Goal: Task Accomplishment & Management: Complete application form

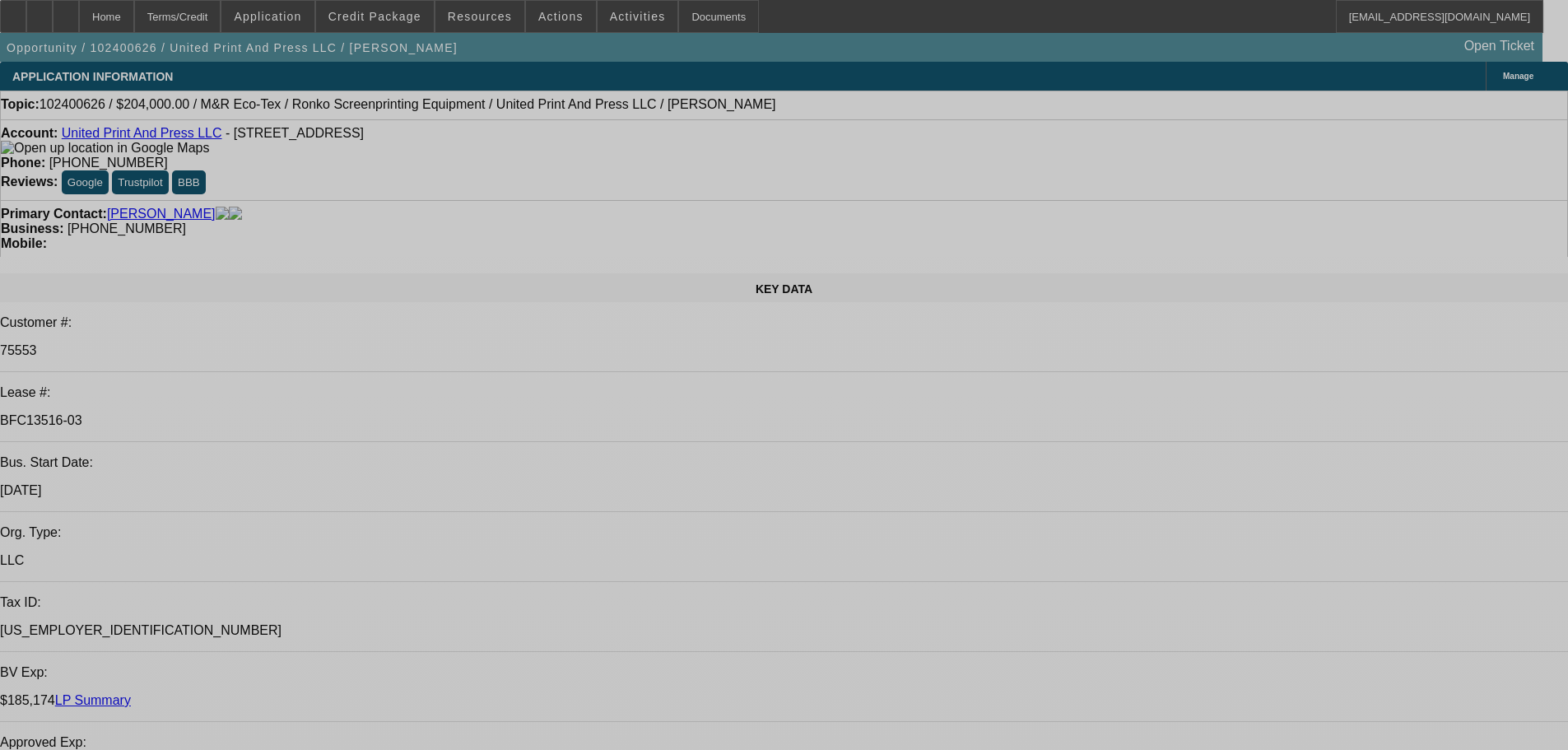
select select "0"
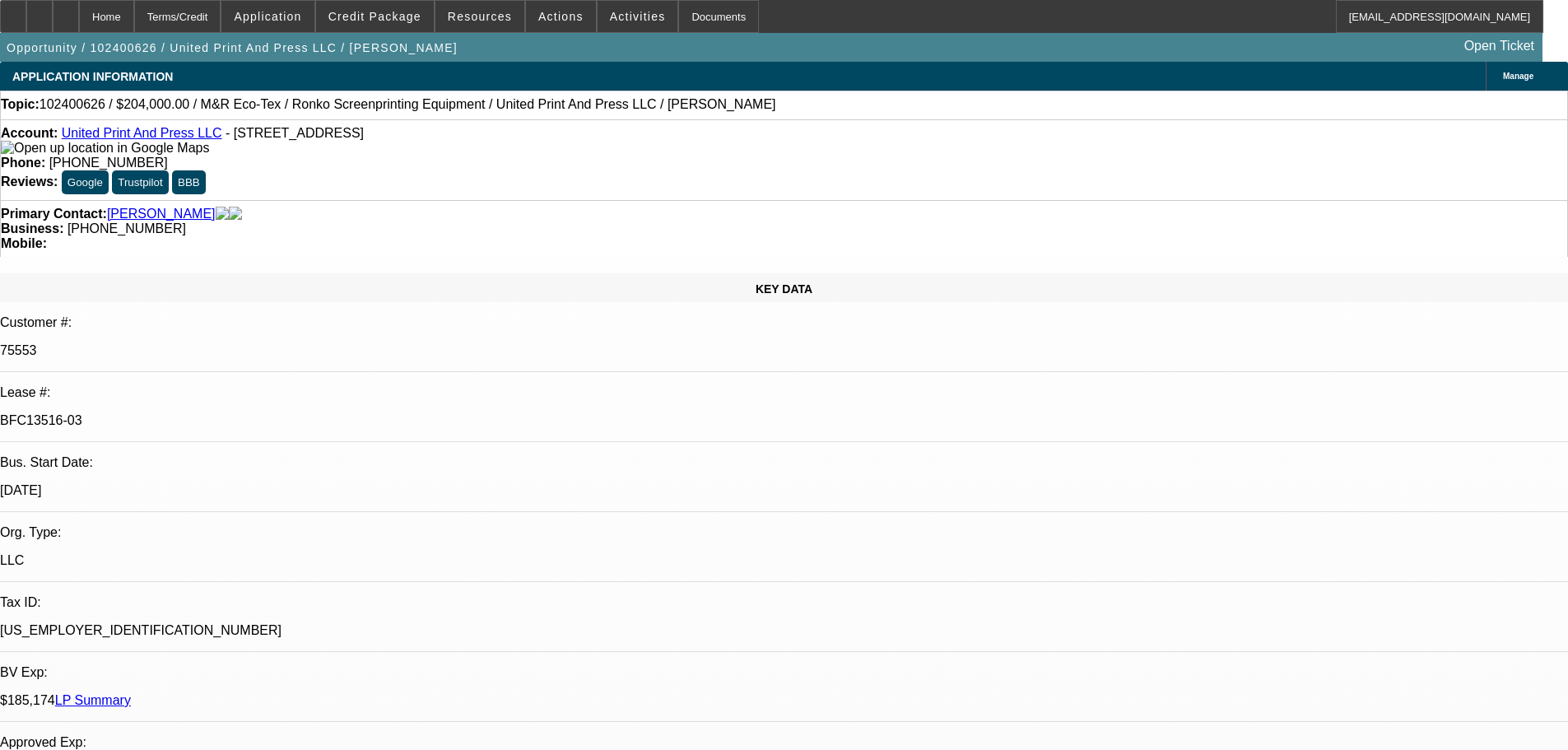
select select "2"
select select "0.1"
select select "4"
select select "0"
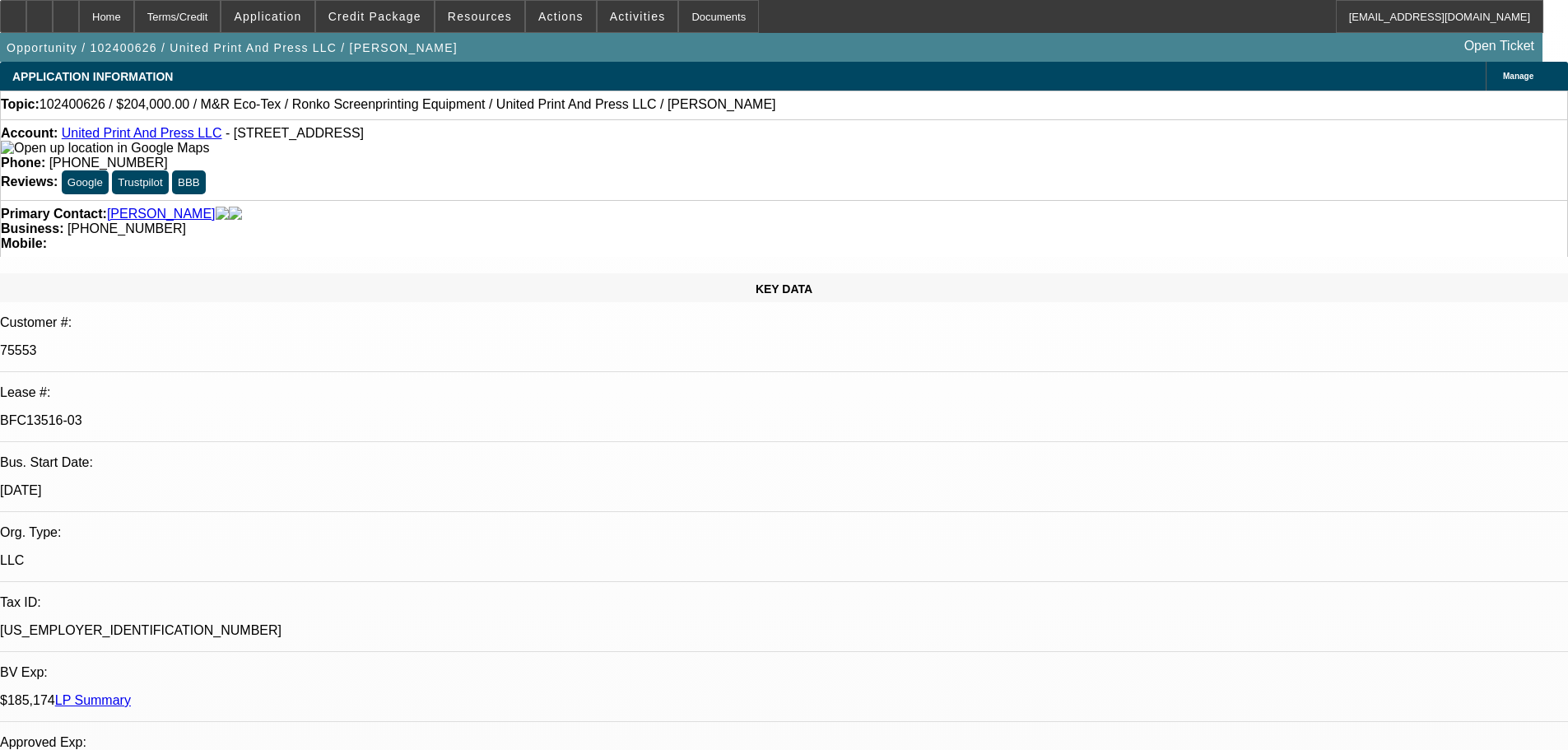
select select "2"
select select "0.1"
select select "4"
select select "0"
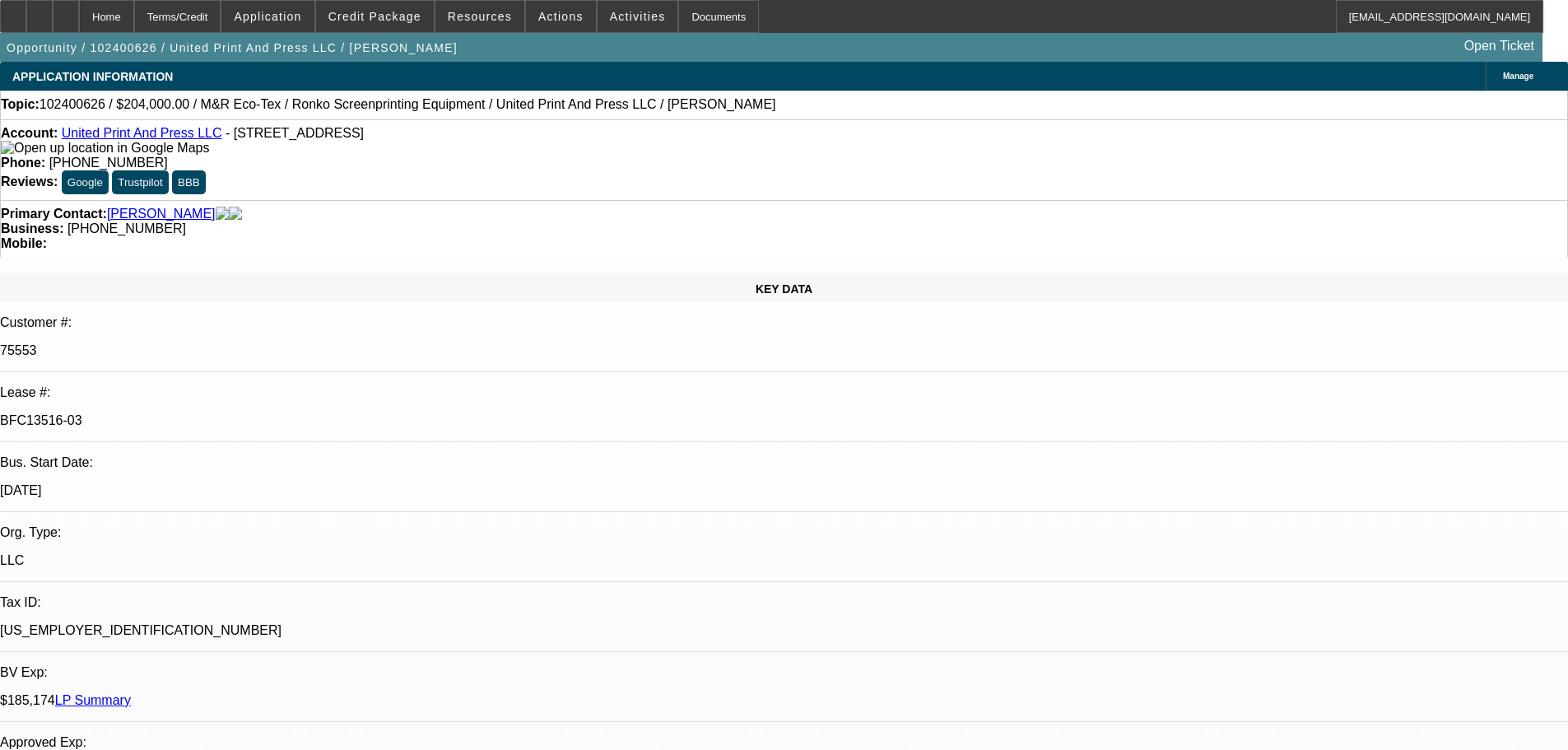
select select "2"
select select "0.1"
select select "4"
select select "0"
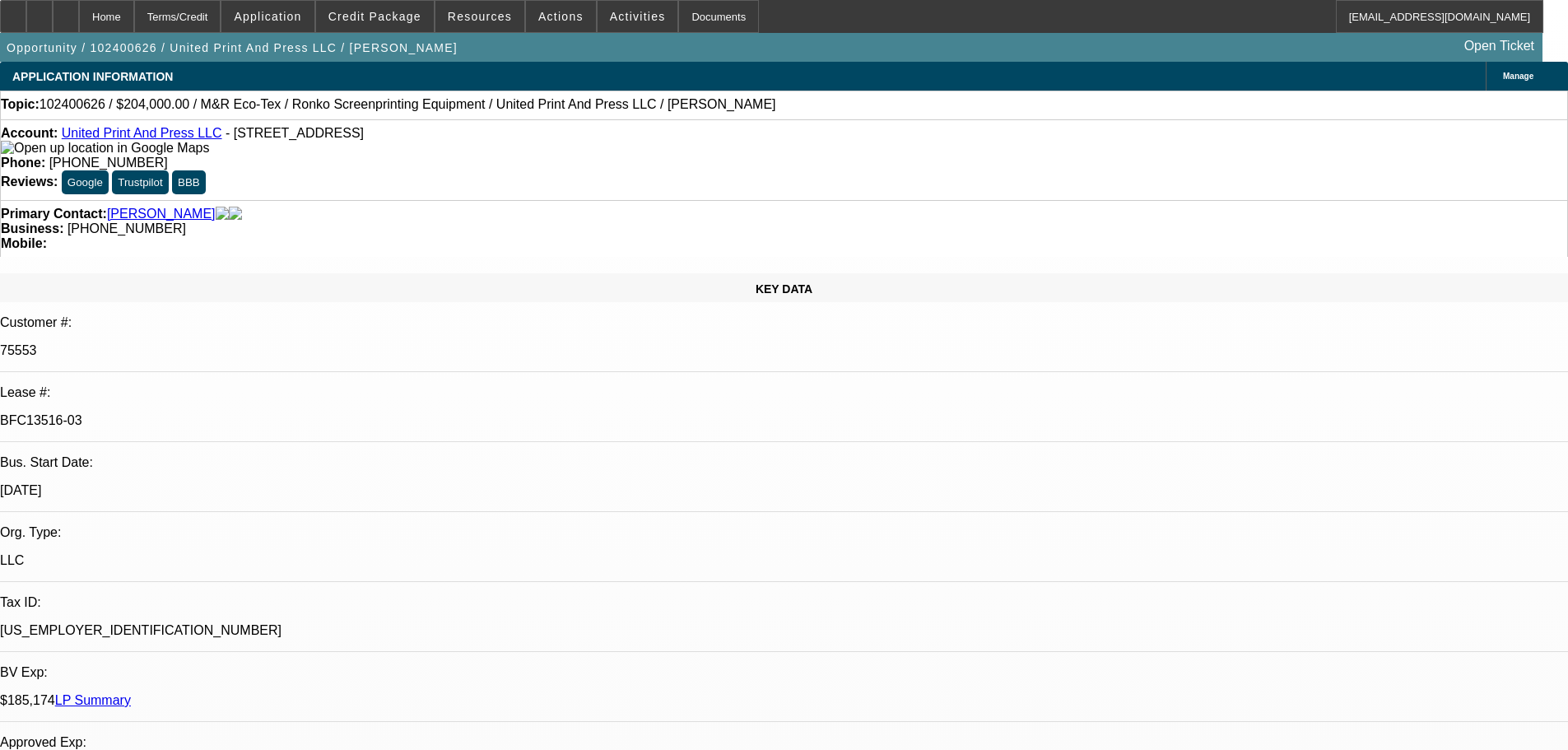
select select "2"
select select "0.1"
select select "4"
click at [131, 693] on link "LP Summary" at bounding box center [92, 700] width 75 height 14
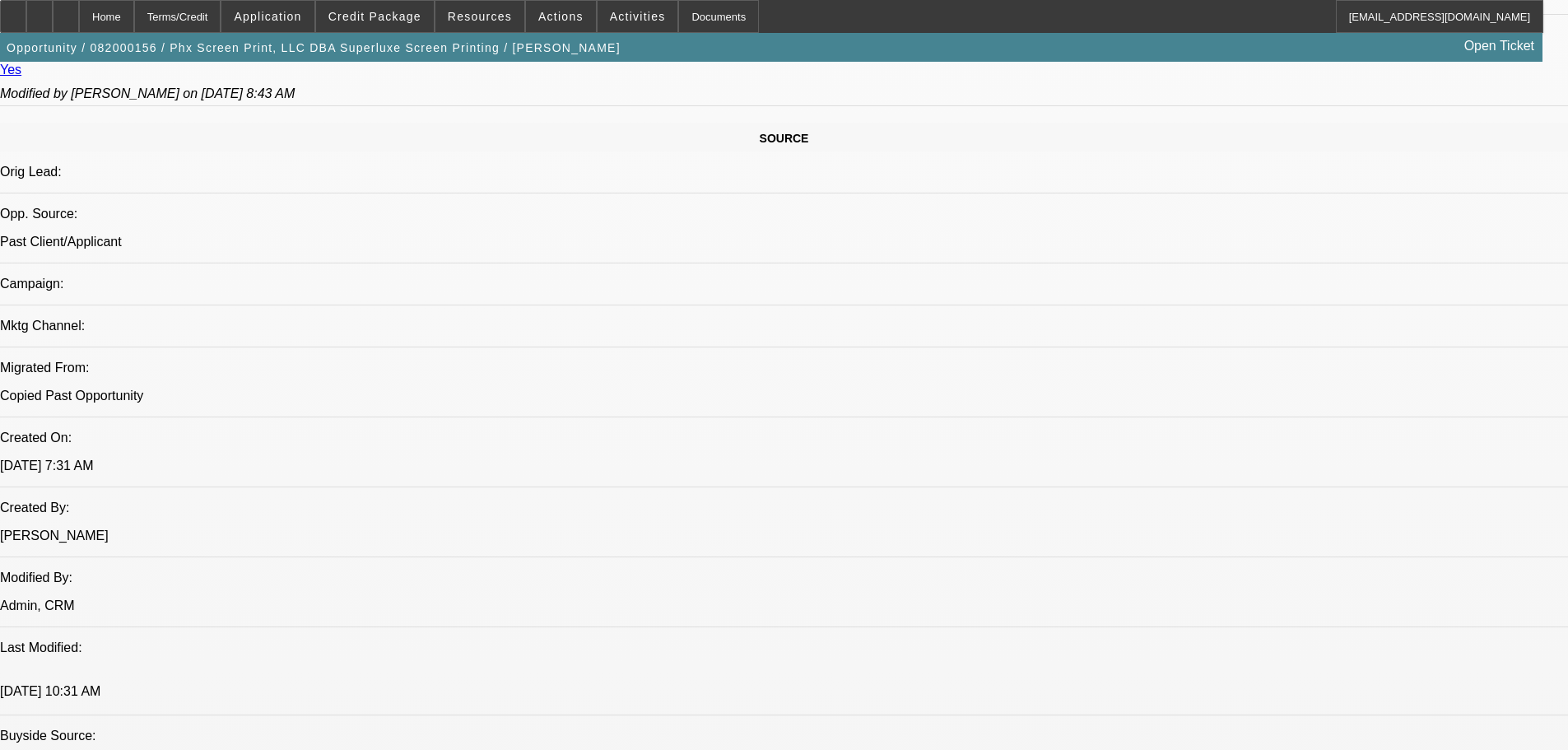
select select "0"
select select "2"
select select "0"
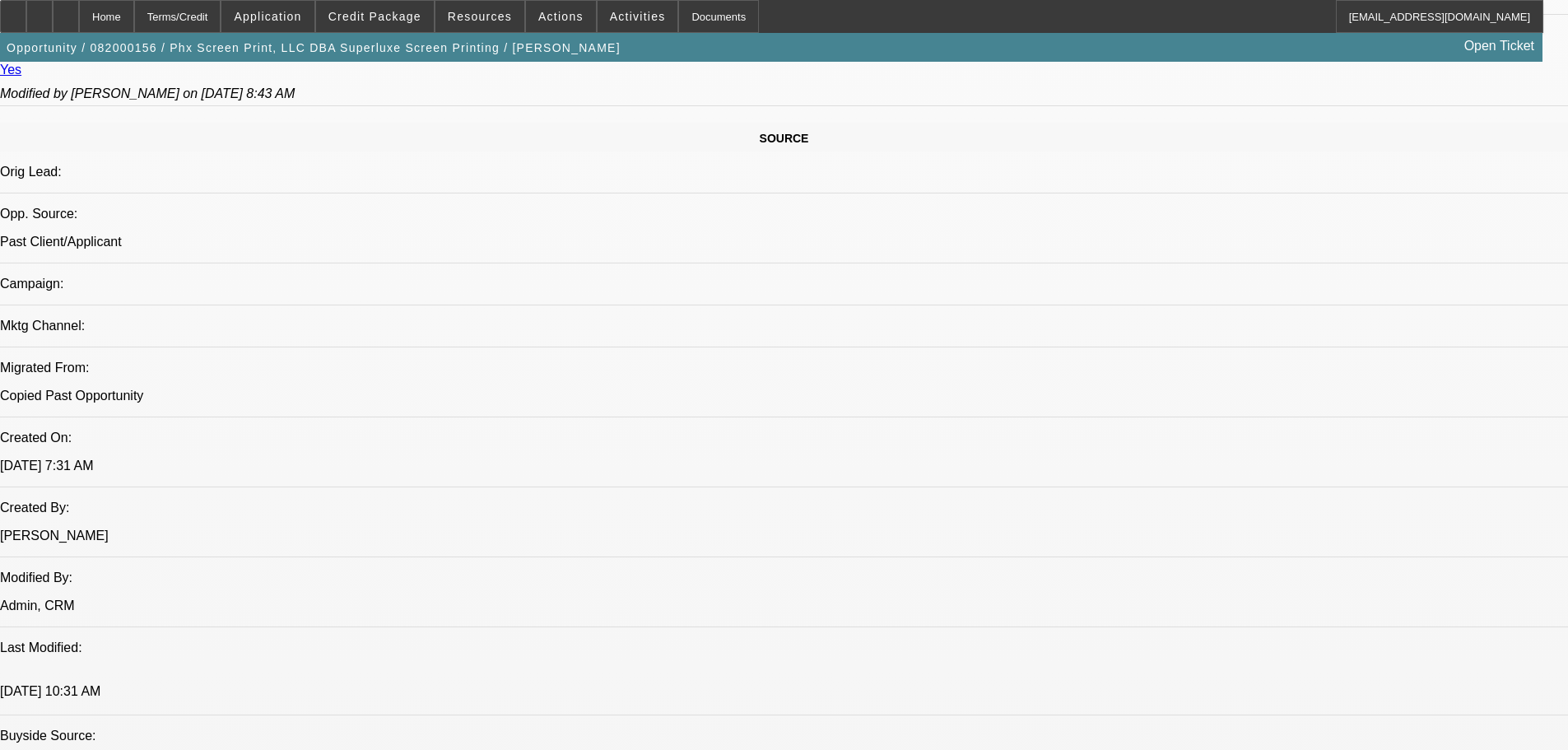
select select "0"
select select "2"
select select "0"
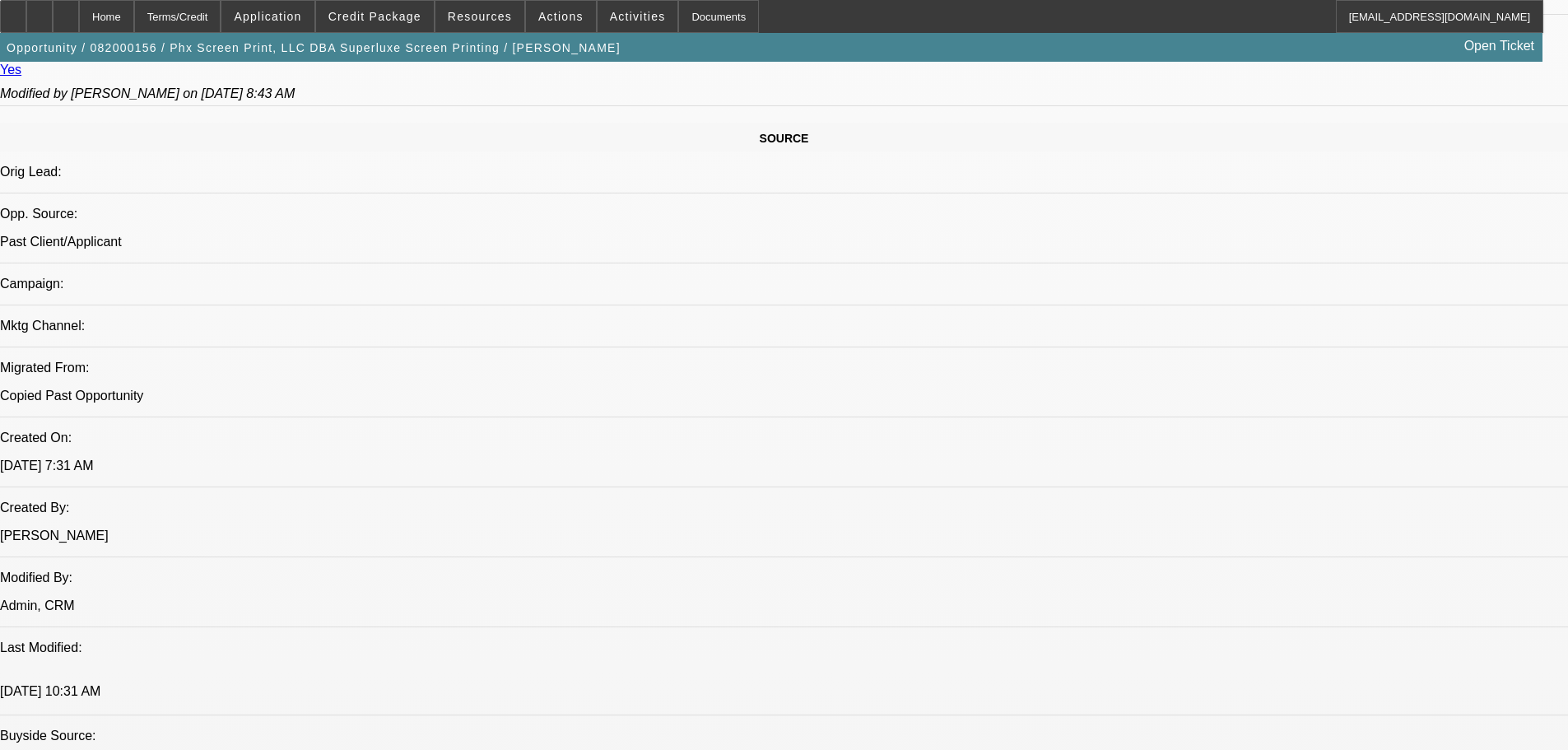
select select "0"
select select "2"
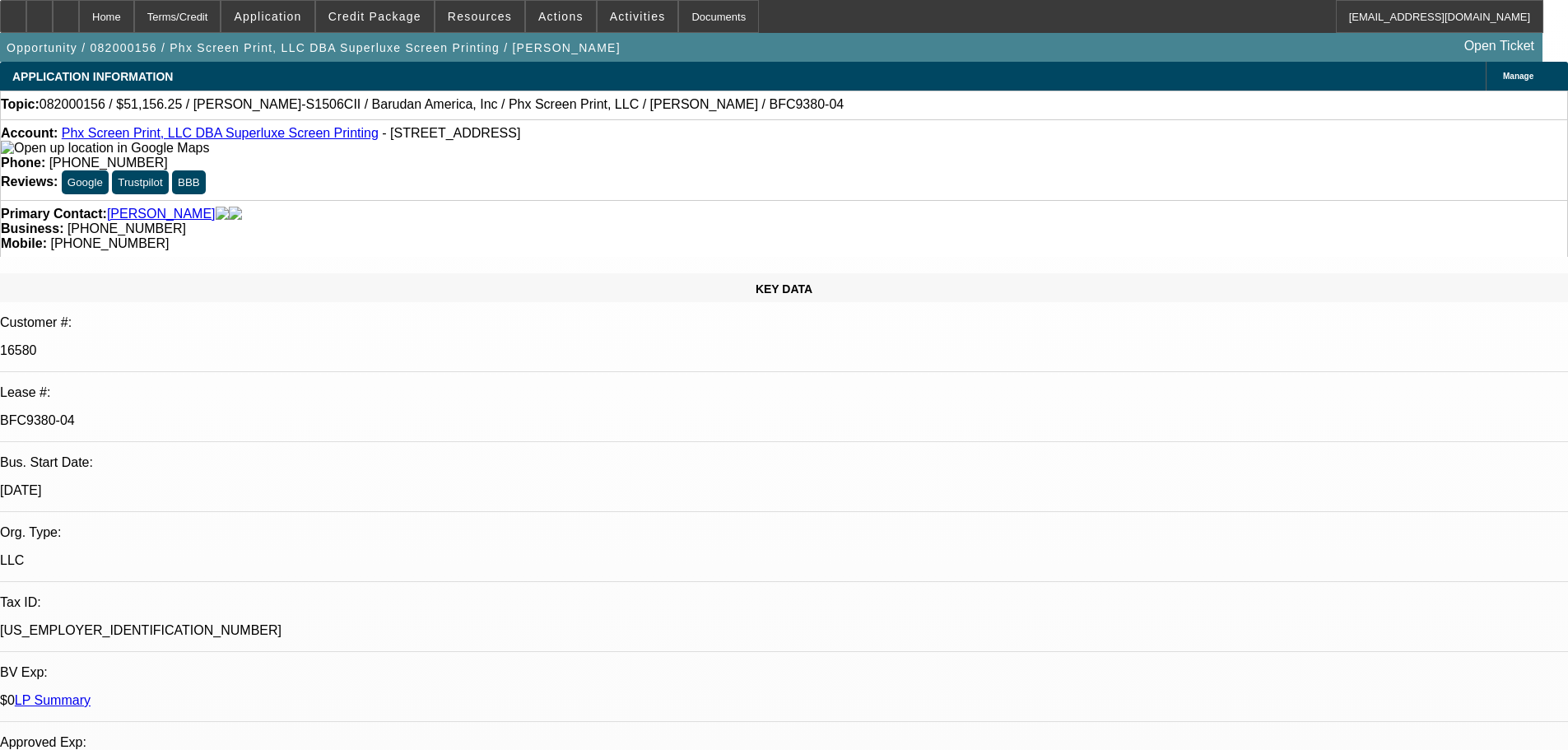
click at [90, 693] on link "LP Summary" at bounding box center [52, 700] width 75 height 14
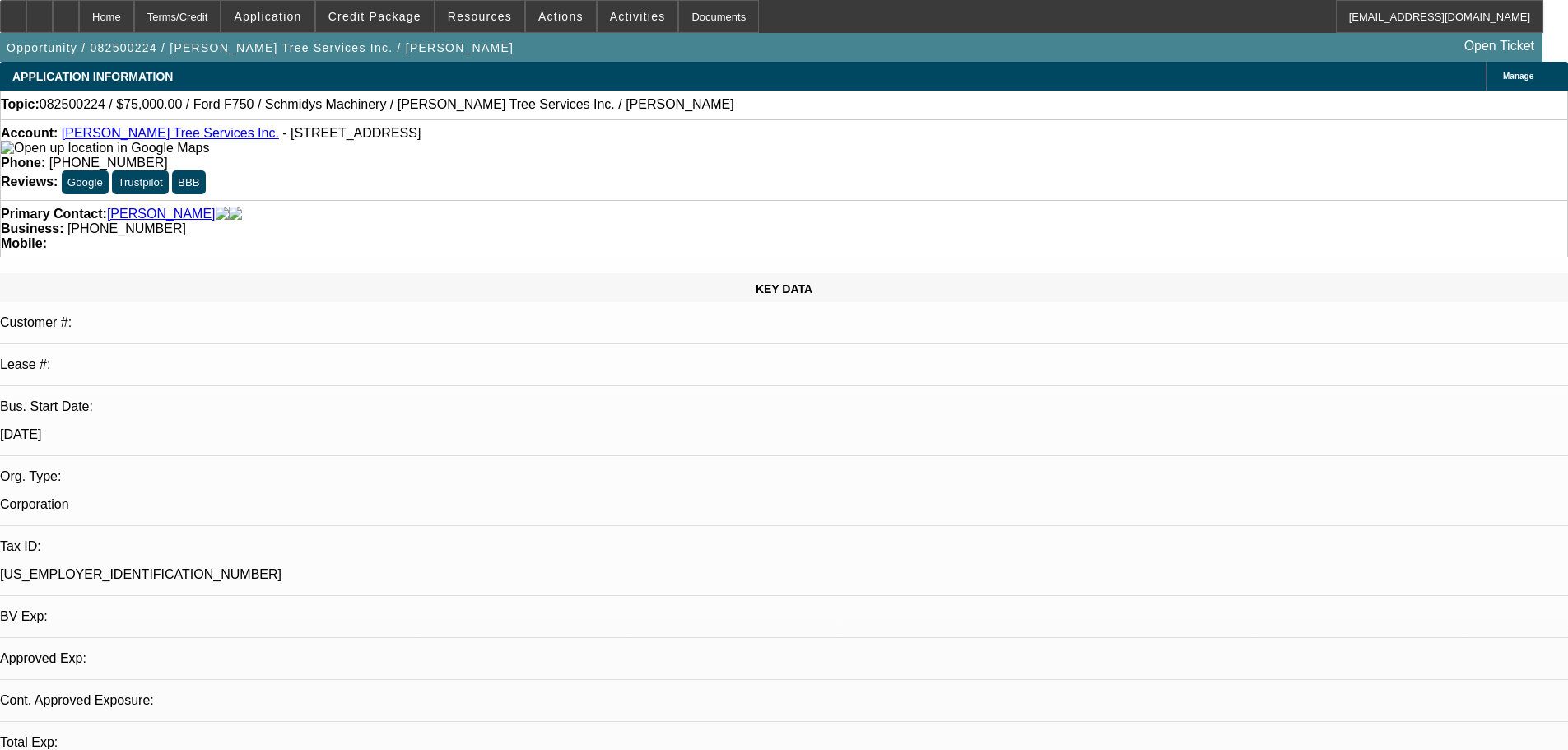
select select "0"
select select "6"
select select "0"
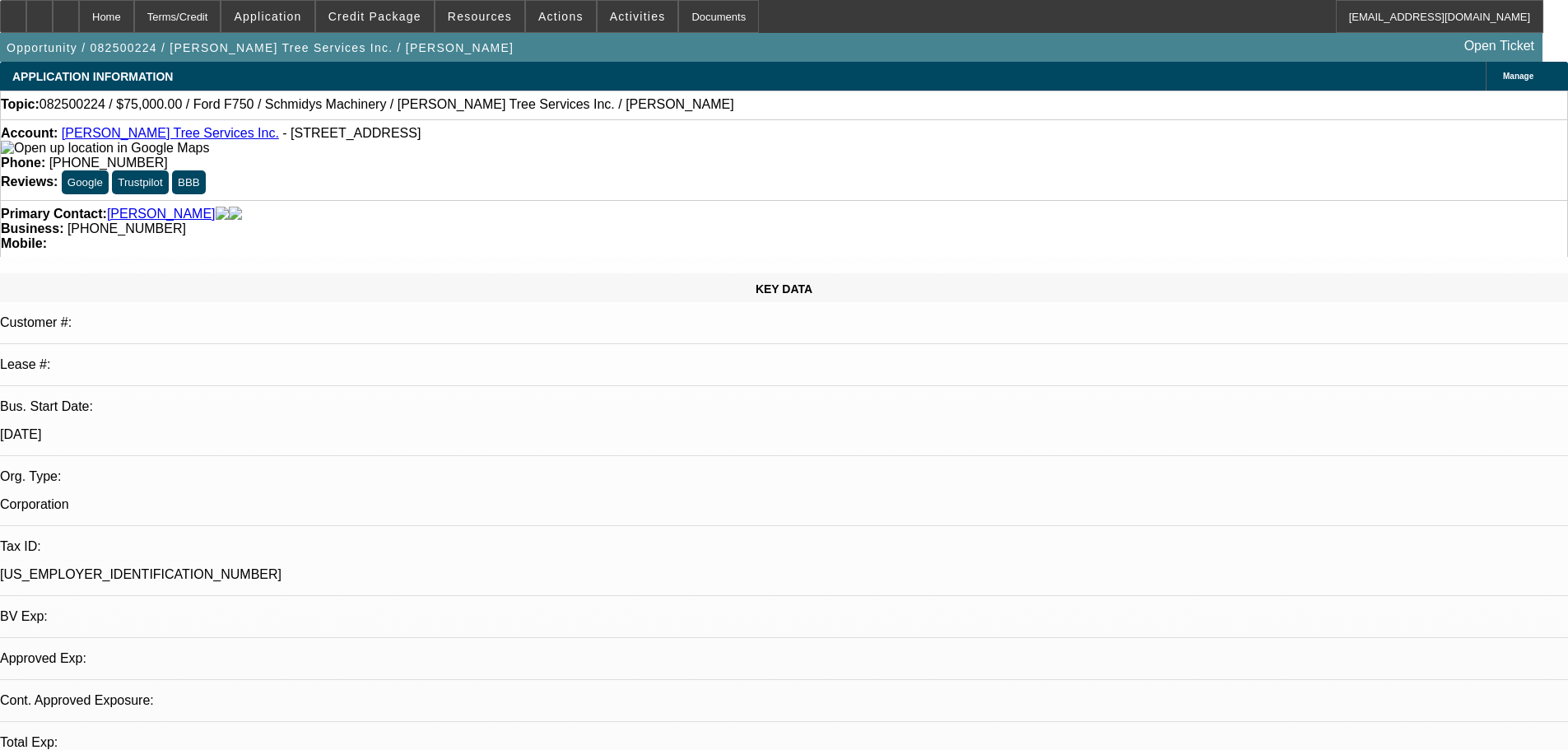
select select "0"
select select "6"
select select "0"
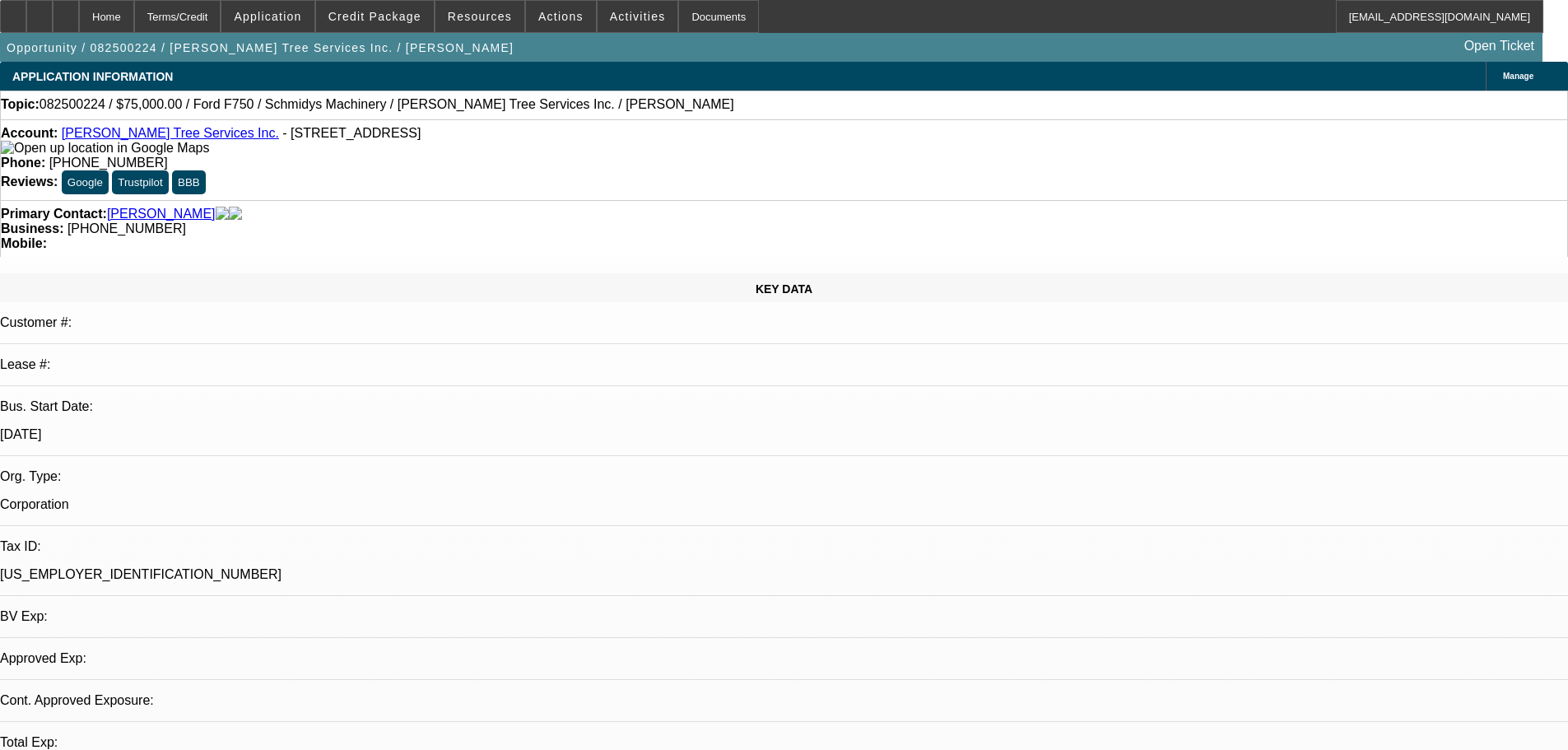
select select "0"
select select "6"
select select "0"
select select "3"
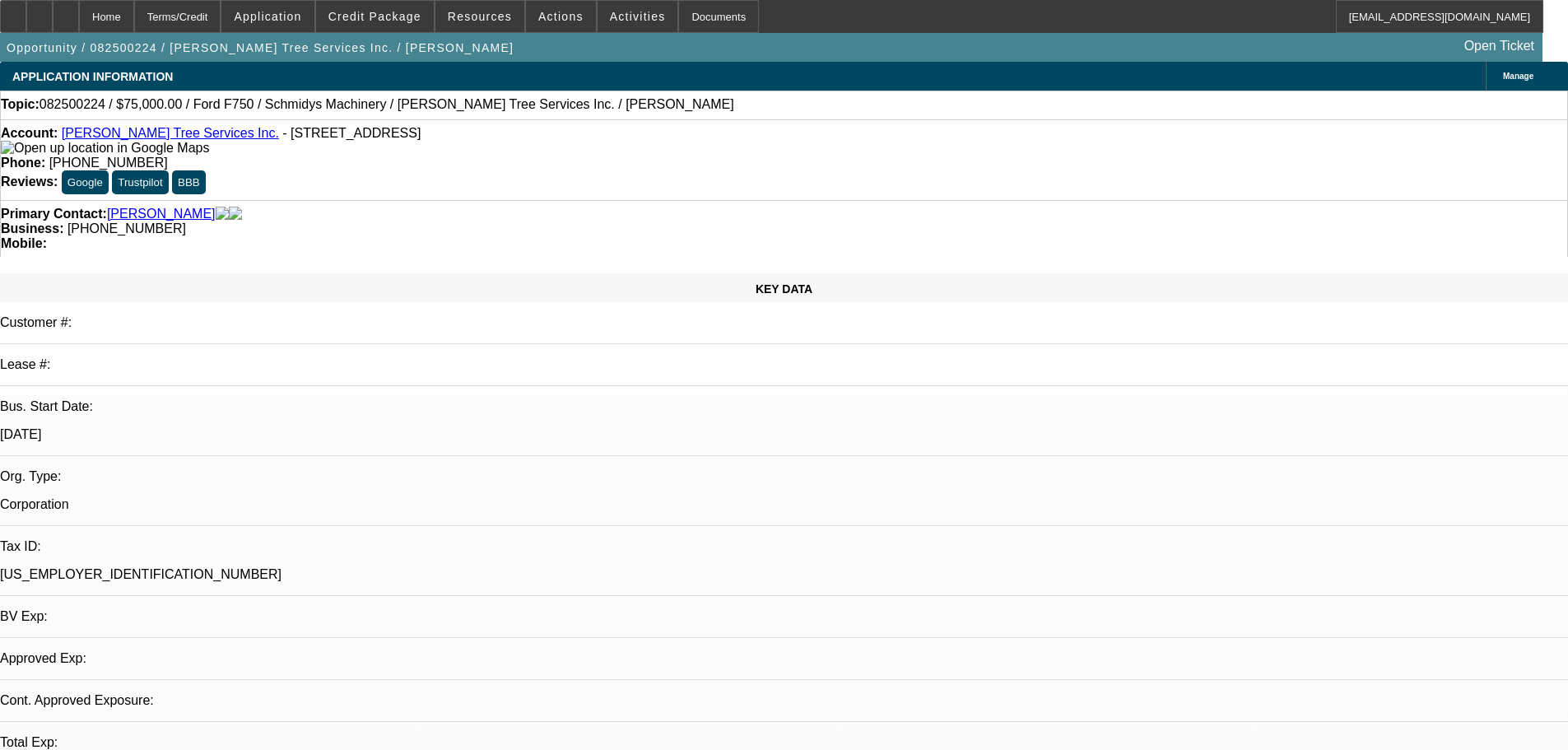
select select "0"
select select "6"
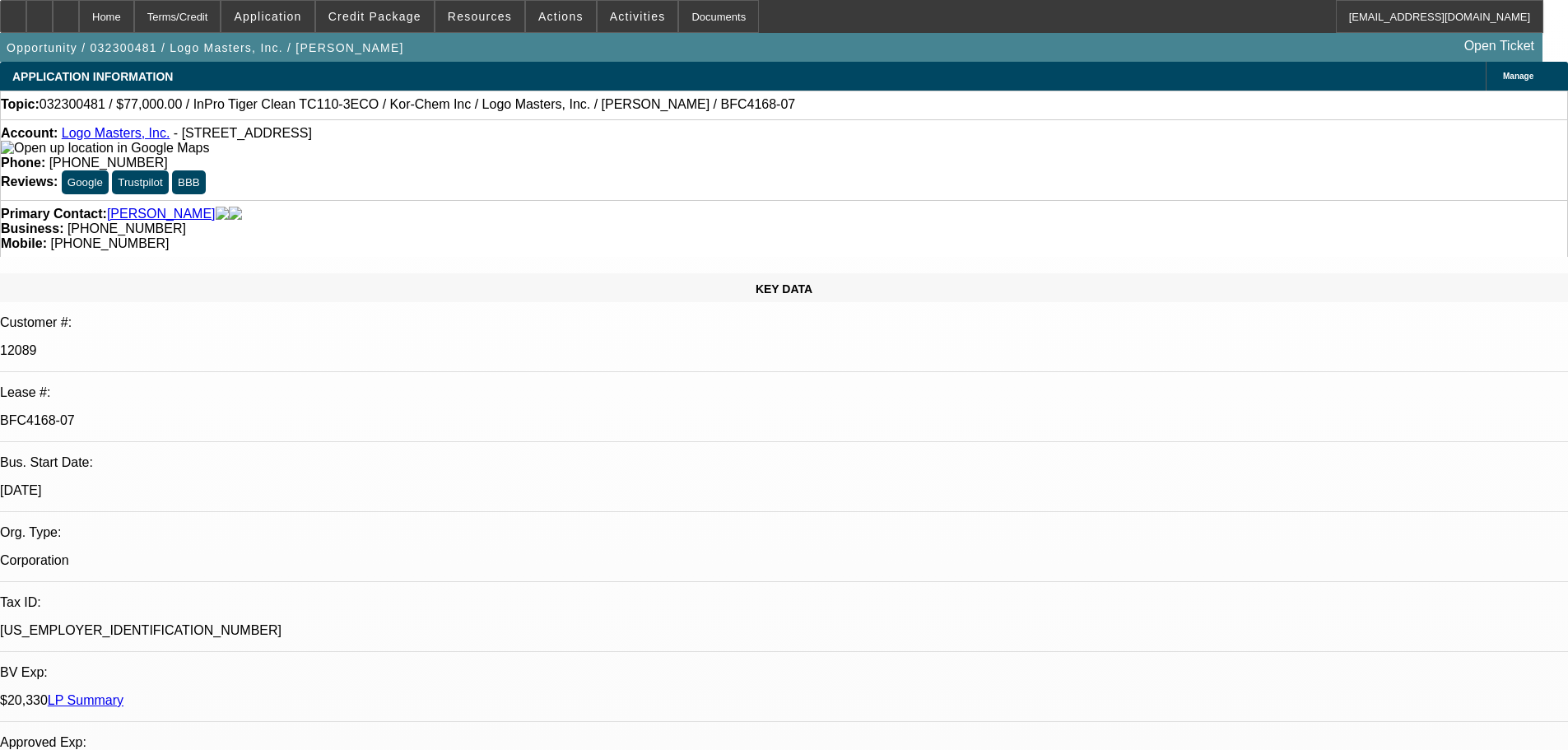
select select "0"
select select "0.1"
select select "4"
select select "0"
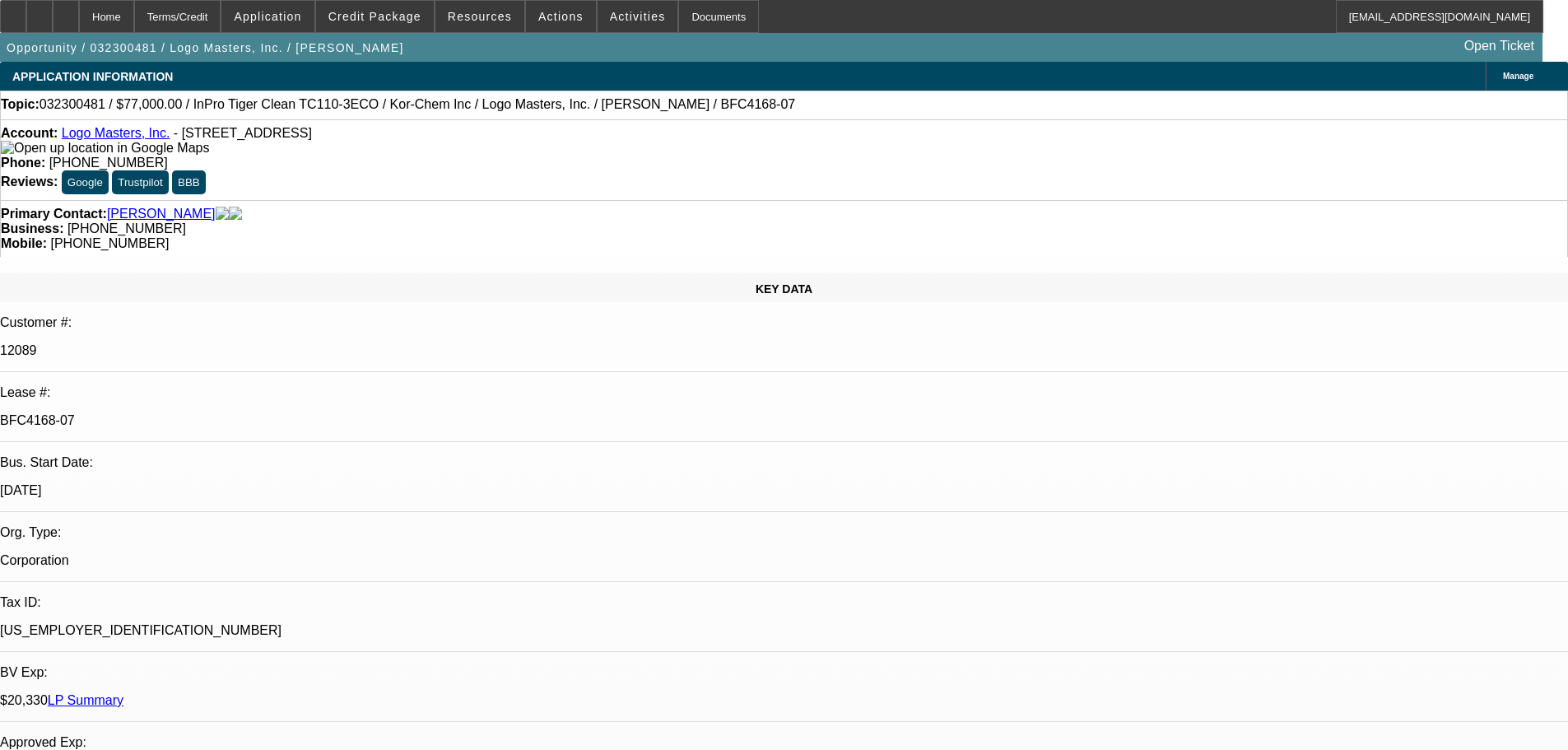
select select "0"
select select "0.1"
select select "4"
select select "0"
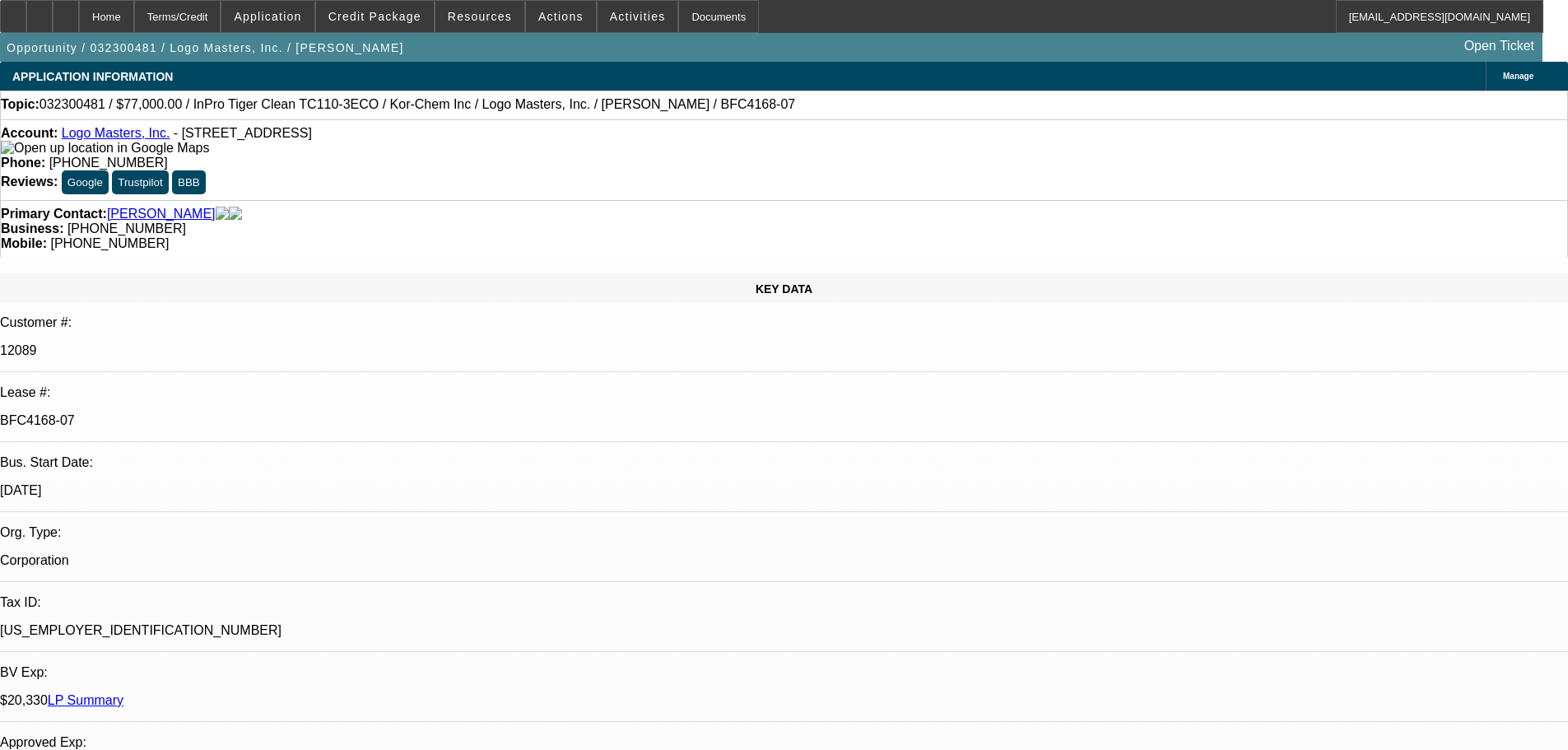
select select "0.1"
select select "4"
select select "0"
select select "0.1"
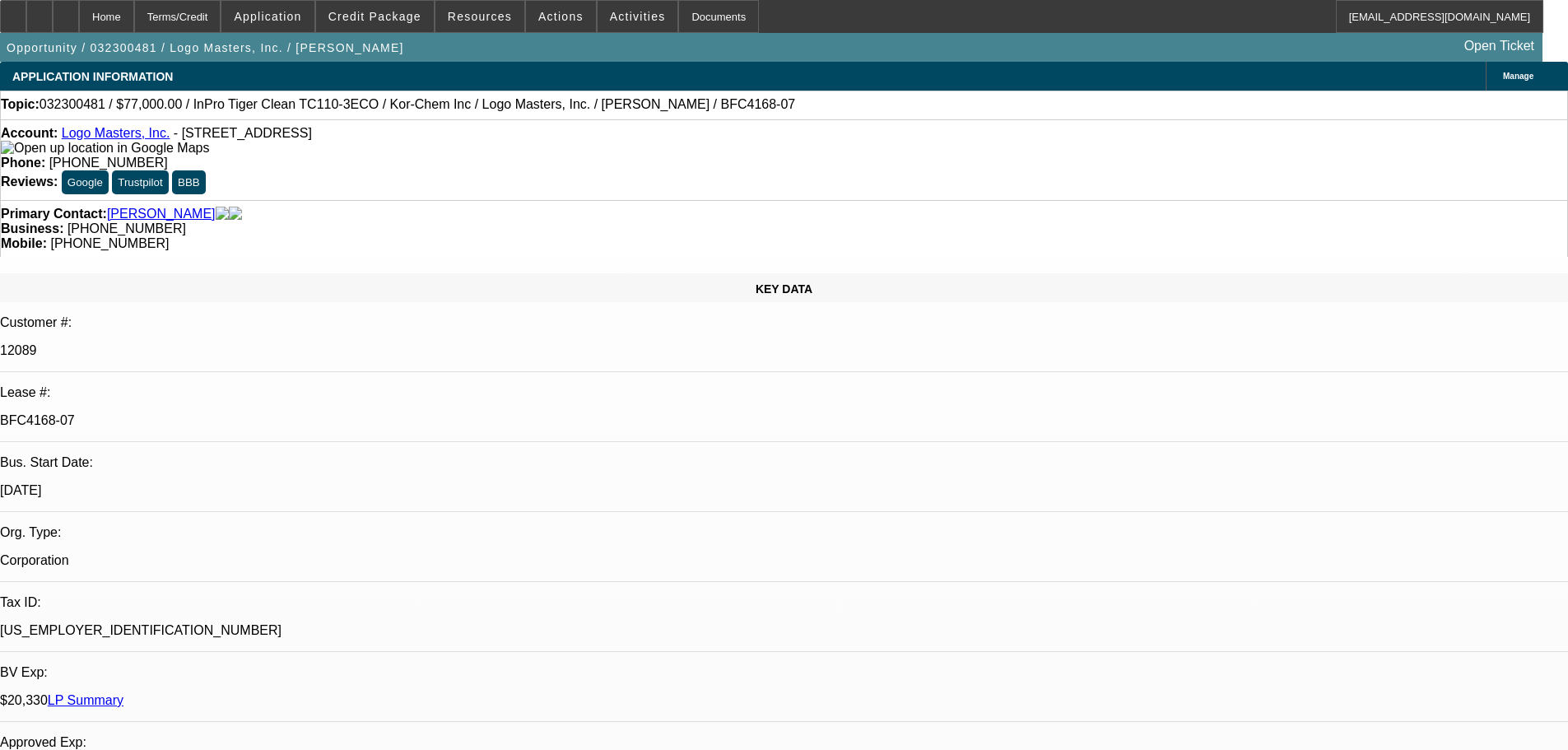
select select "4"
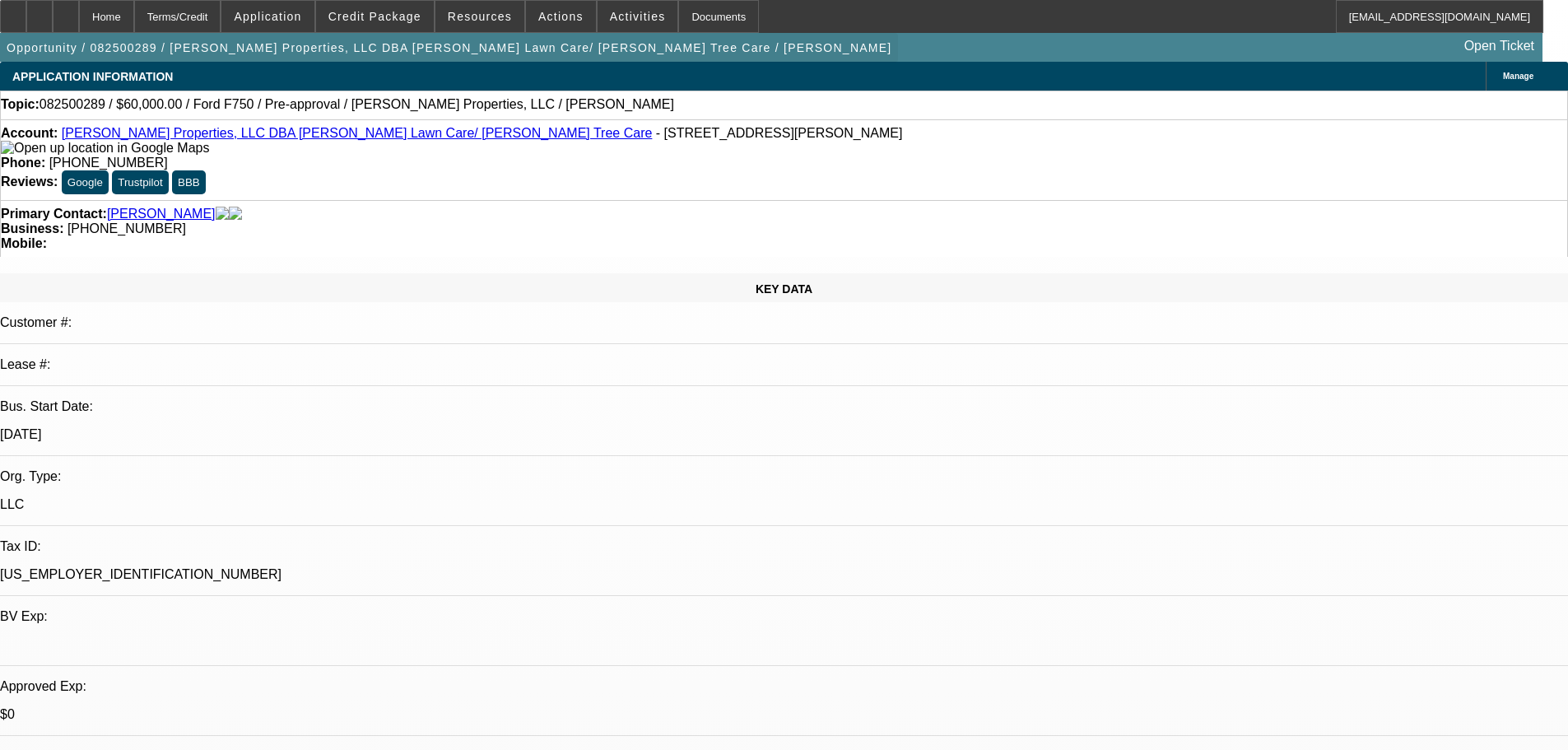
select select "0"
select select "6"
select select "0"
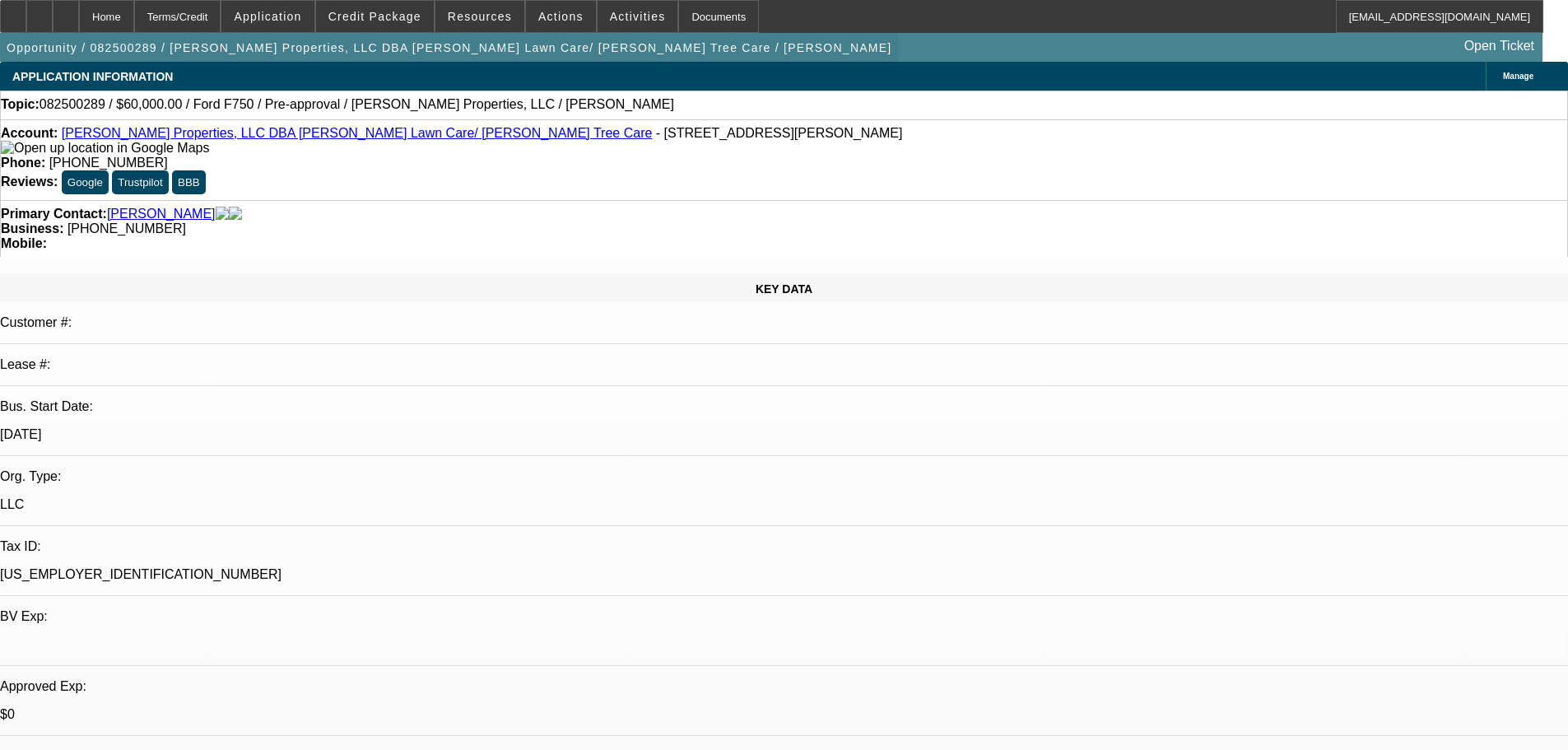
select select "0"
select select "6"
select select "0"
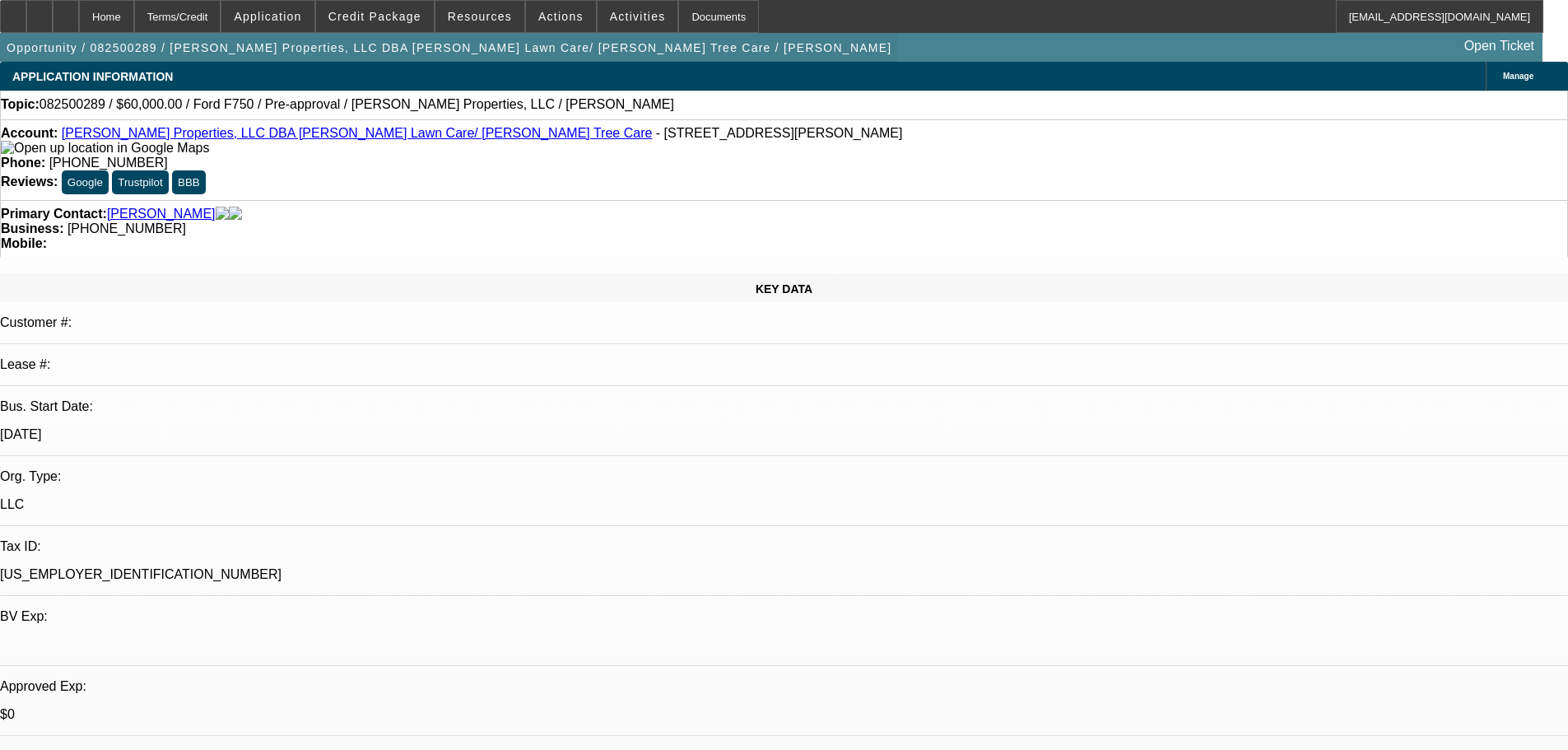
select select "0"
select select "6"
click at [53, 25] on div at bounding box center [39, 17] width 26 height 33
click at [387, 20] on span "Credit Package" at bounding box center [374, 16] width 93 height 13
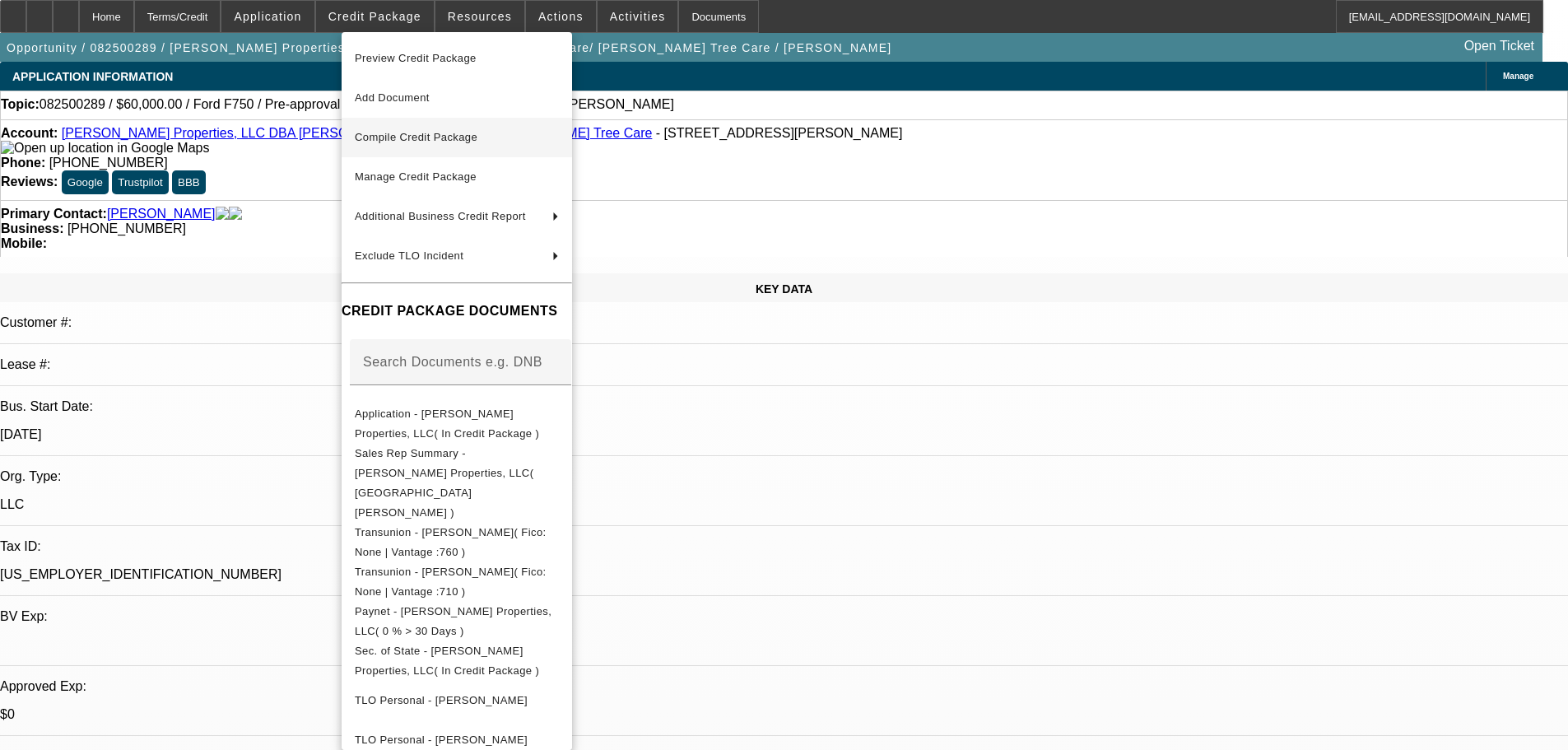
click at [410, 139] on span "Compile Credit Package" at bounding box center [416, 137] width 122 height 13
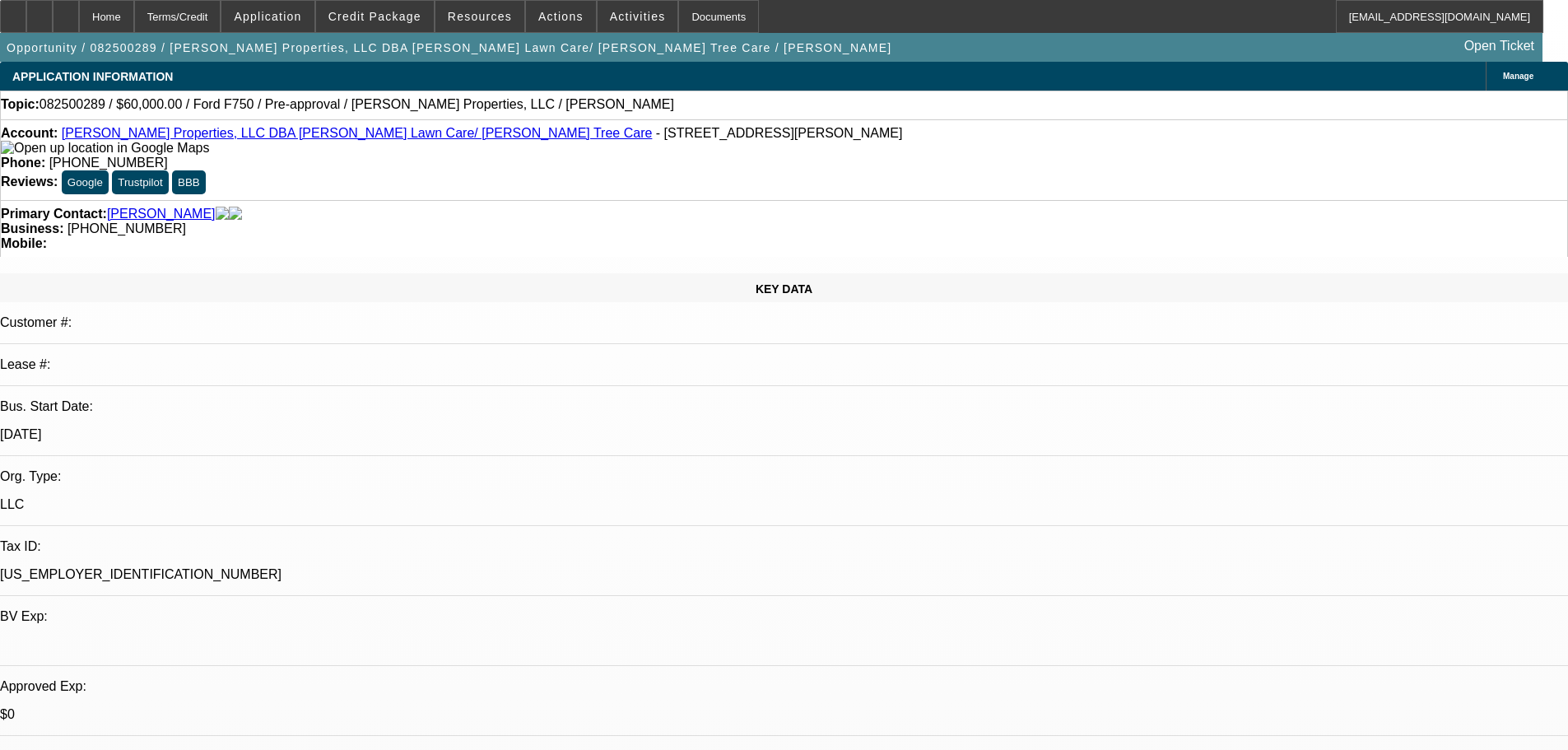
select select "0"
select select "6"
select select "0"
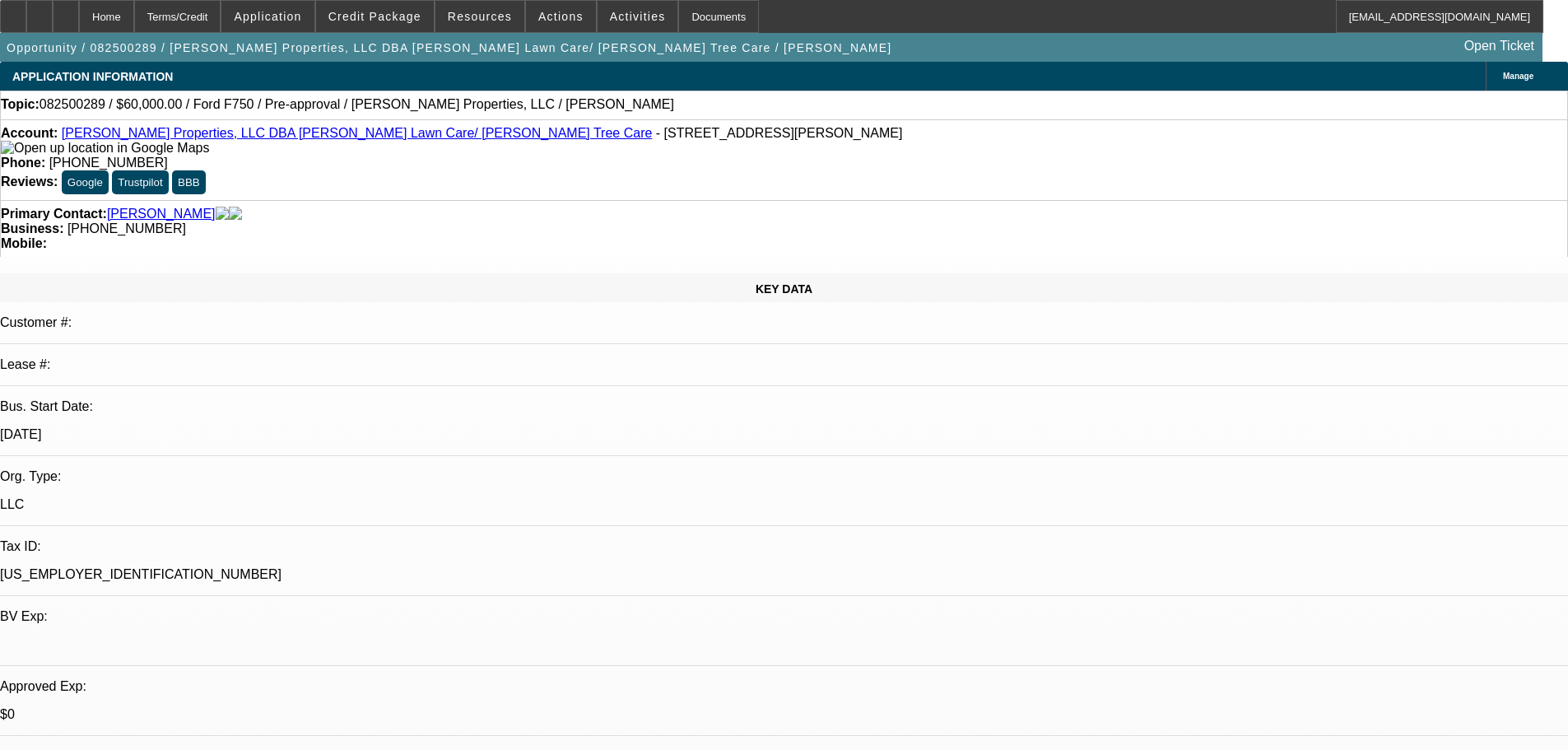
select select "0"
select select "6"
select select "0"
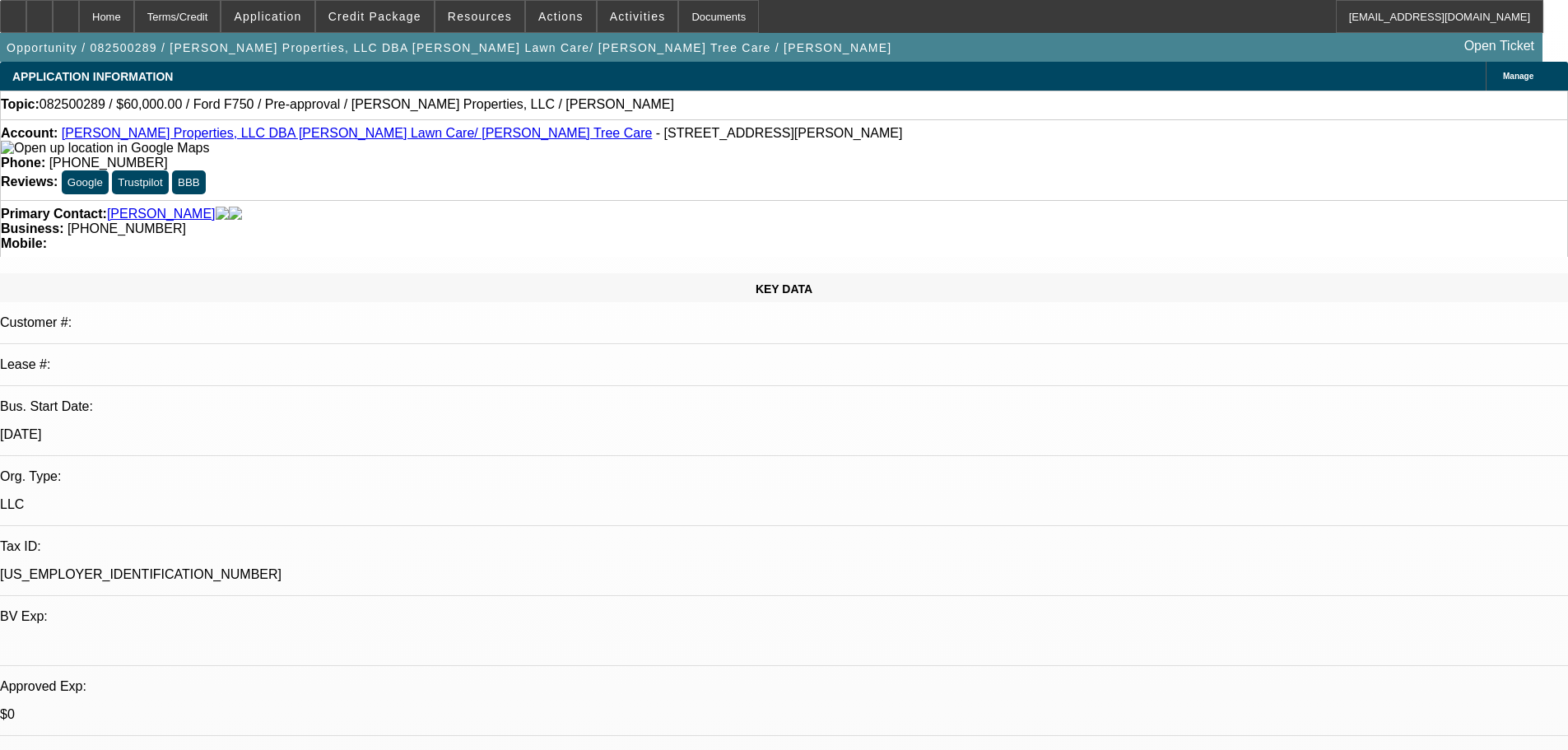
select select "0"
select select "6"
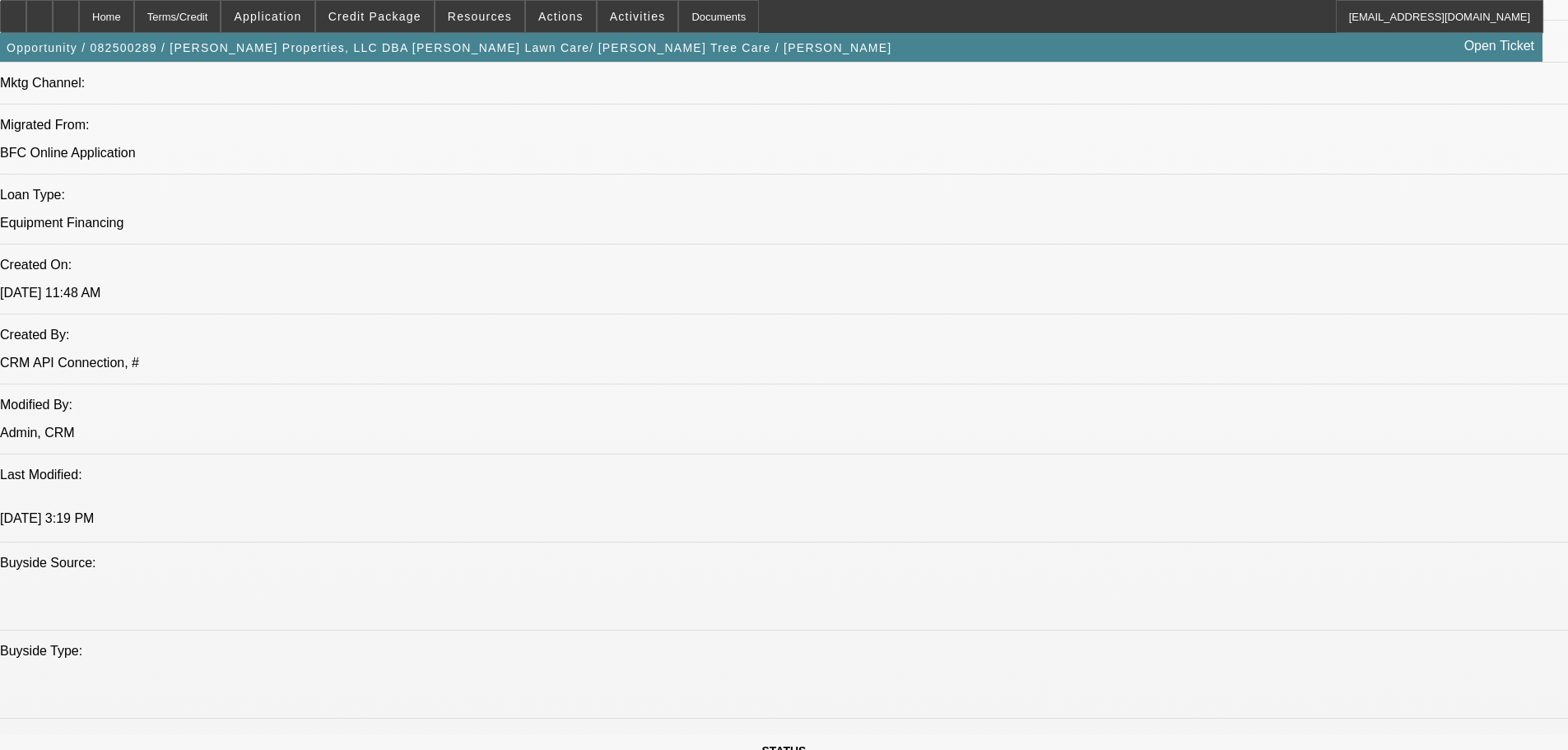
scroll to position [1482, 0]
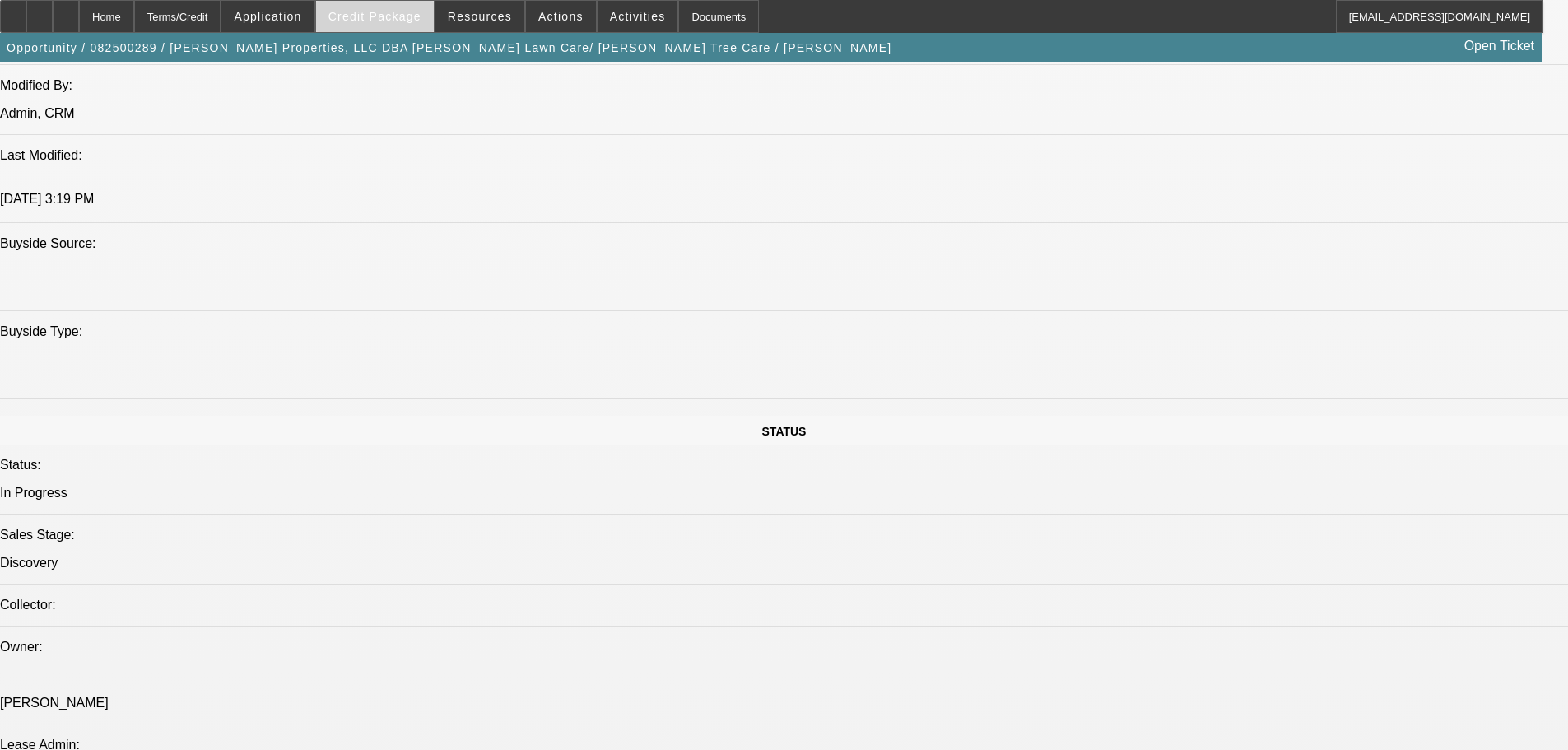
click at [397, 17] on span "Credit Package" at bounding box center [374, 16] width 93 height 13
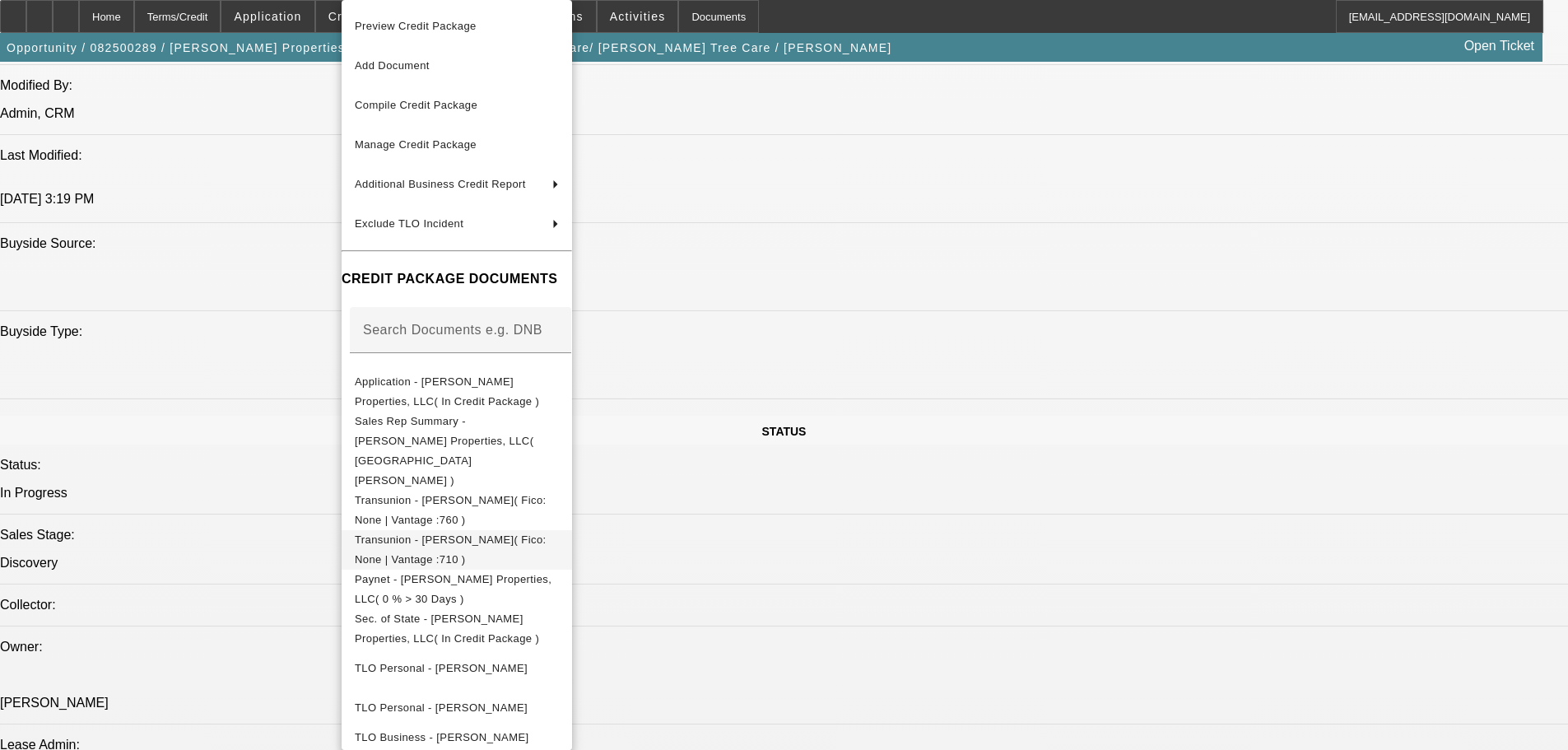
scroll to position [97, 0]
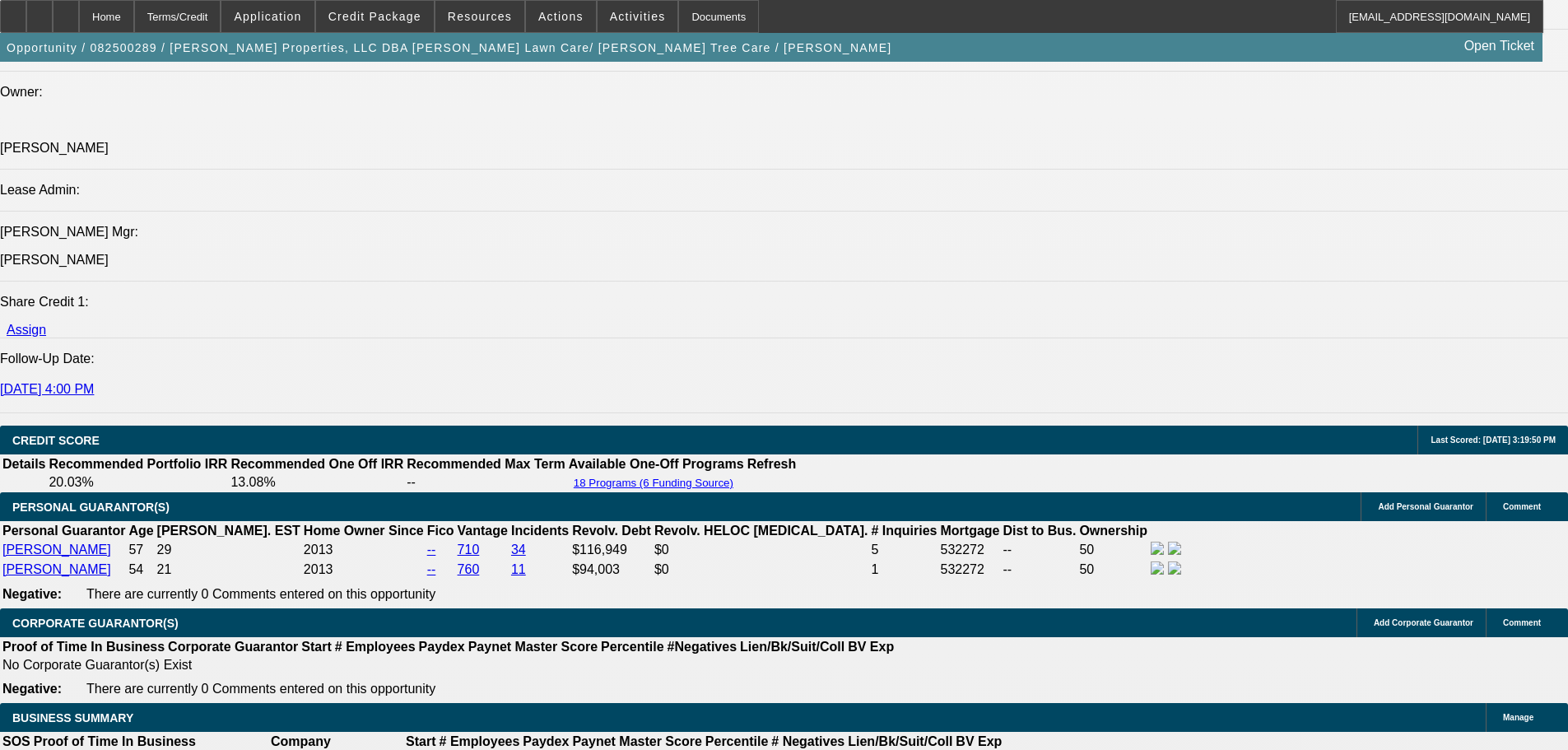
scroll to position [2387, 0]
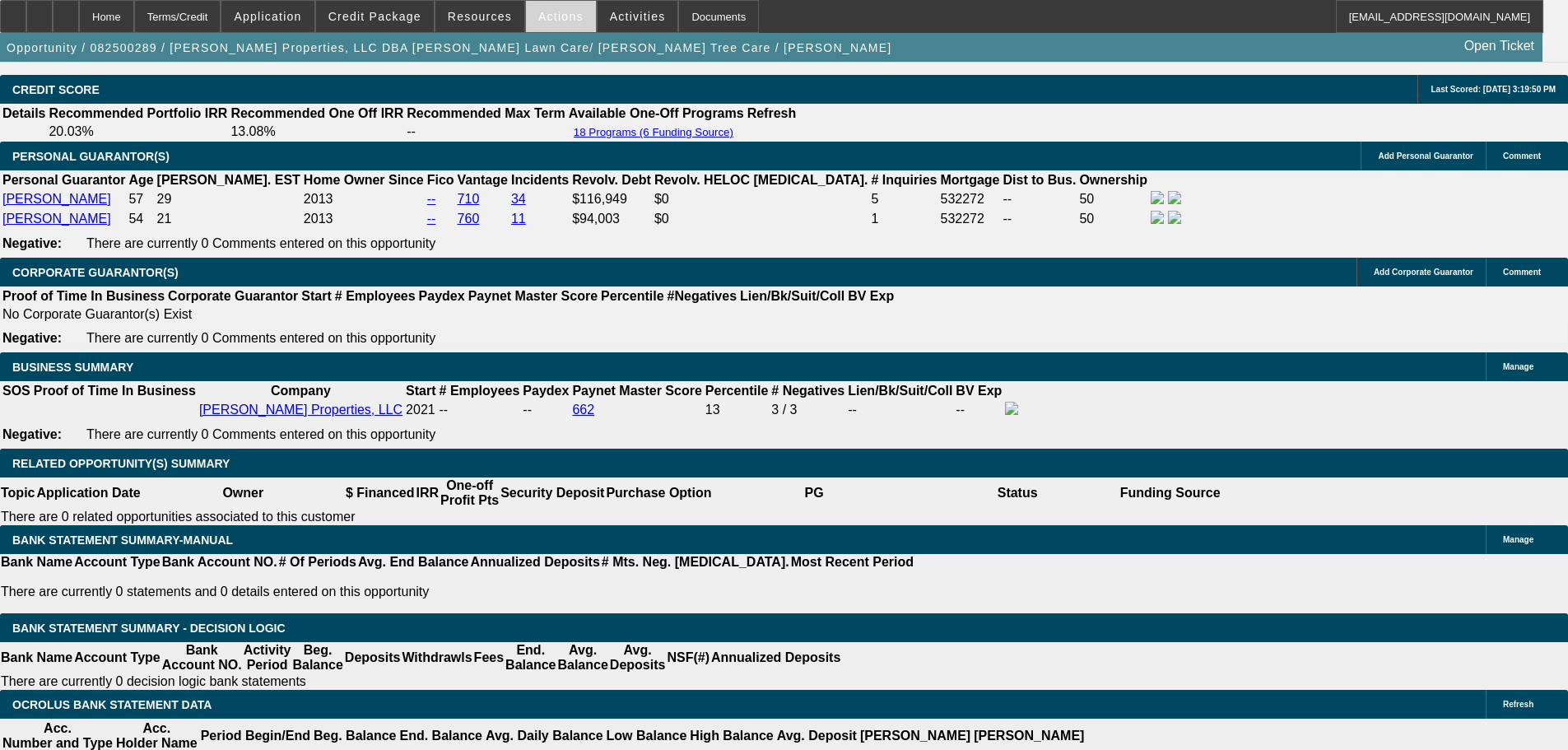
click at [562, 25] on span at bounding box center [561, 17] width 70 height 39
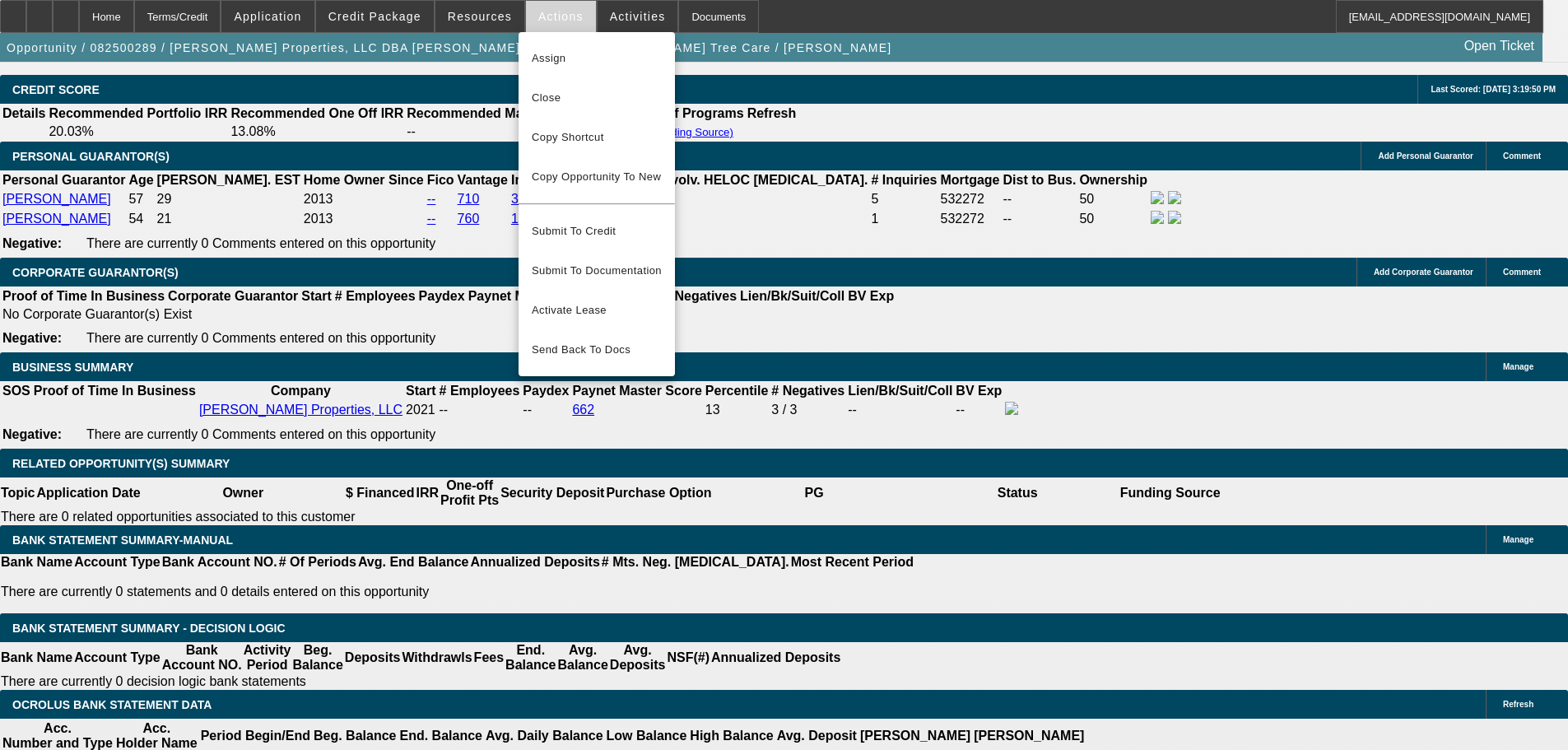
scroll to position [2223, 0]
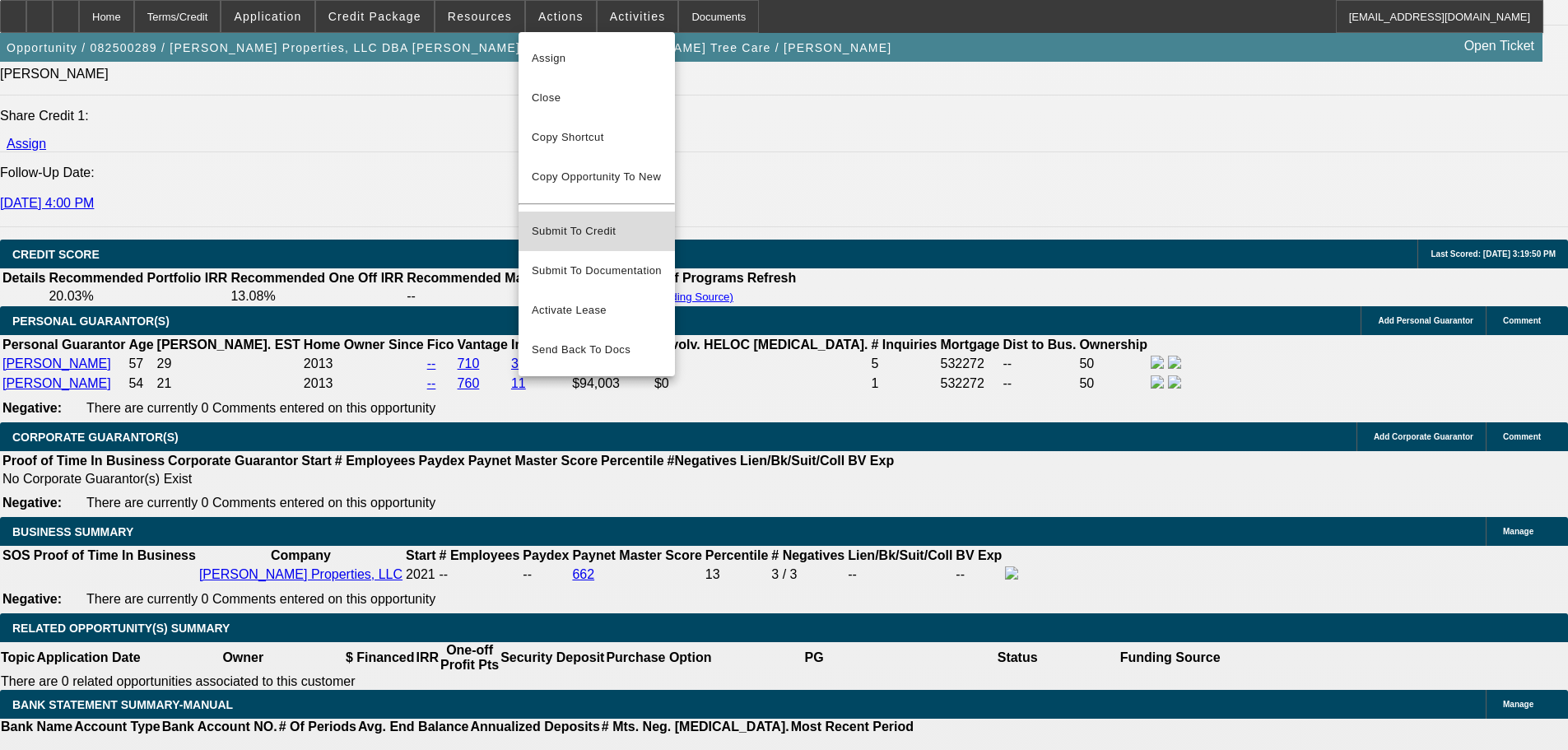
click at [594, 222] on span "Submit To Credit" at bounding box center [596, 231] width 130 height 20
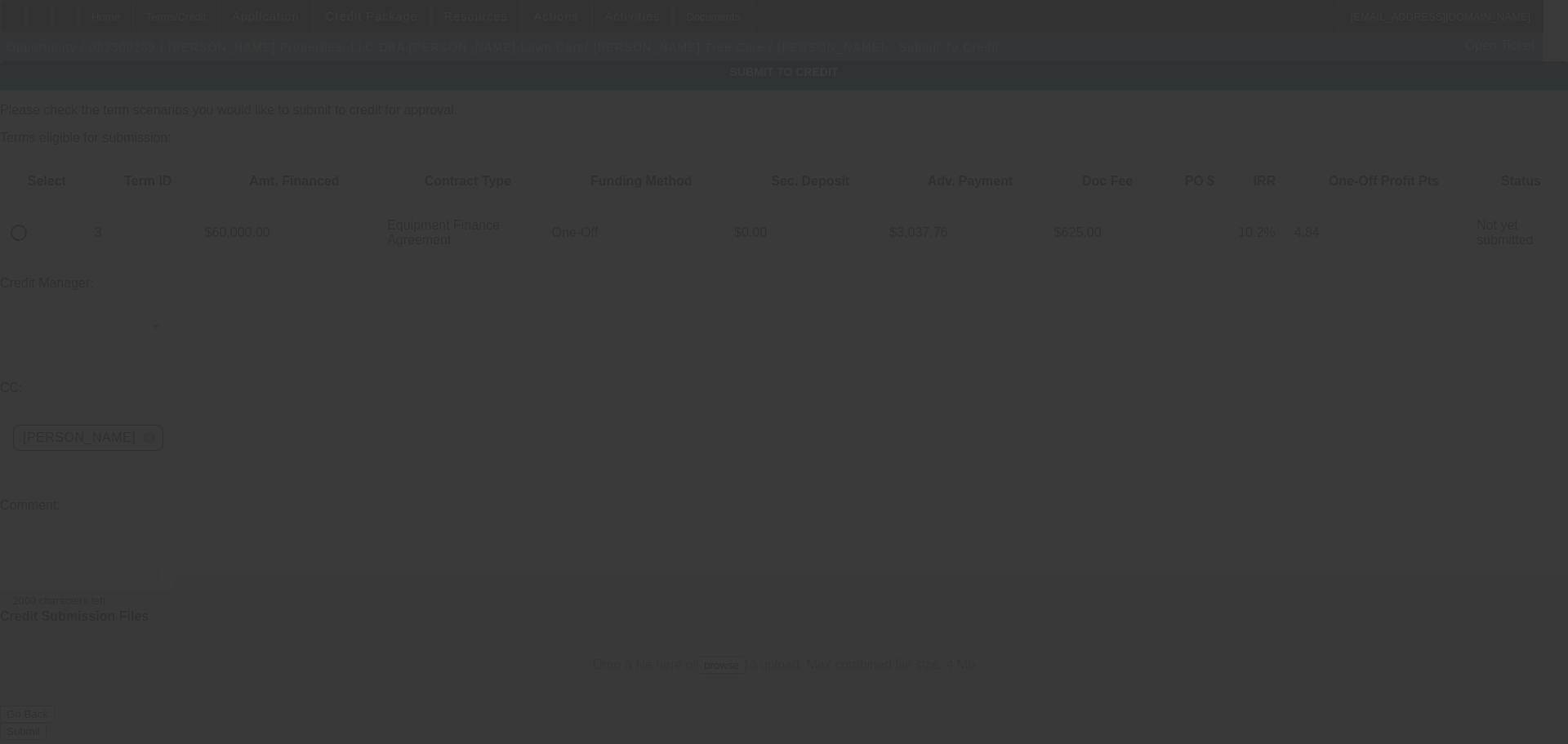
click at [35, 217] on input "radio" at bounding box center [19, 233] width 33 height 33
radio input "true"
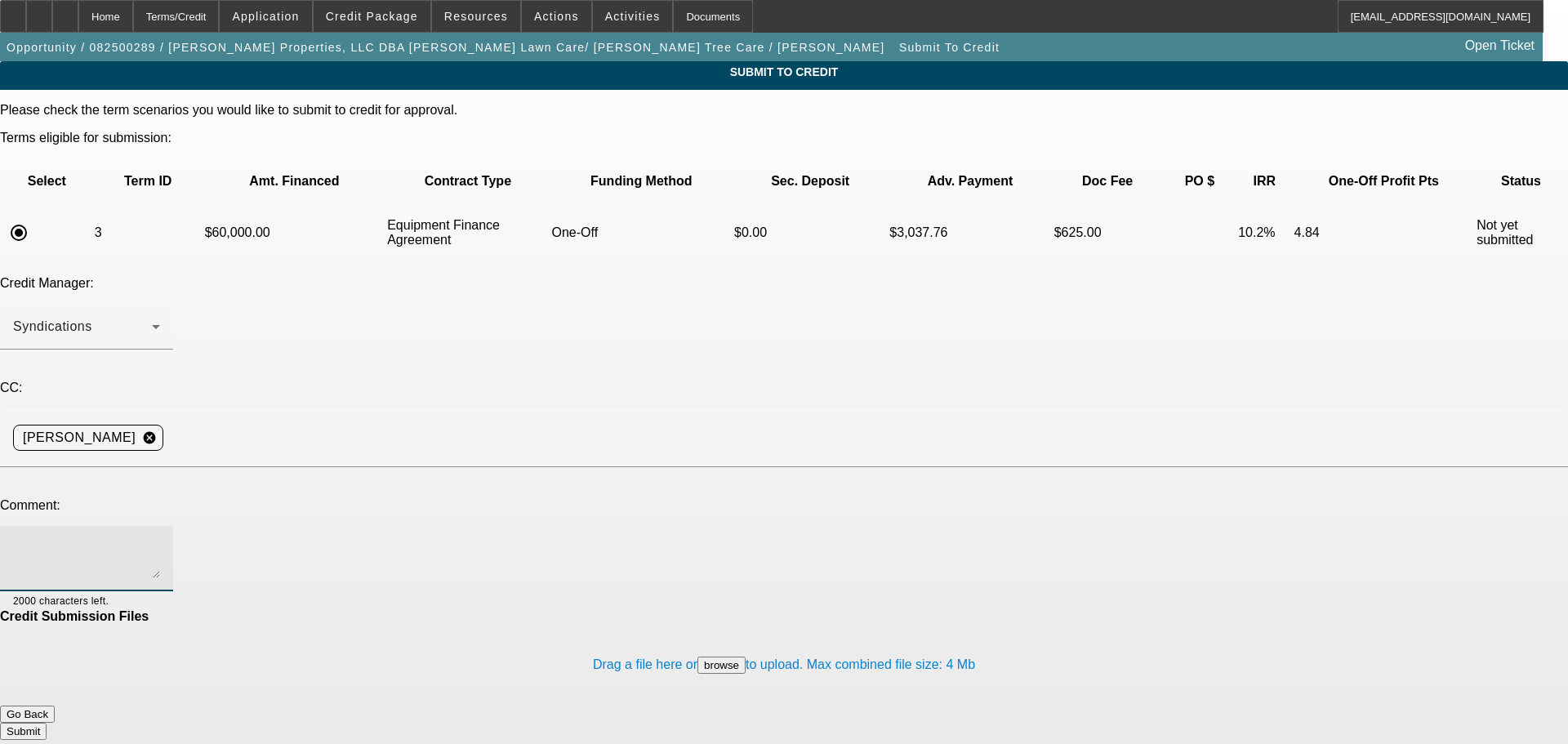
click at [160, 539] on textarea at bounding box center [86, 558] width 147 height 39
type textarea "banks are in the file"
click at [47, 723] on button "Submit" at bounding box center [23, 731] width 47 height 18
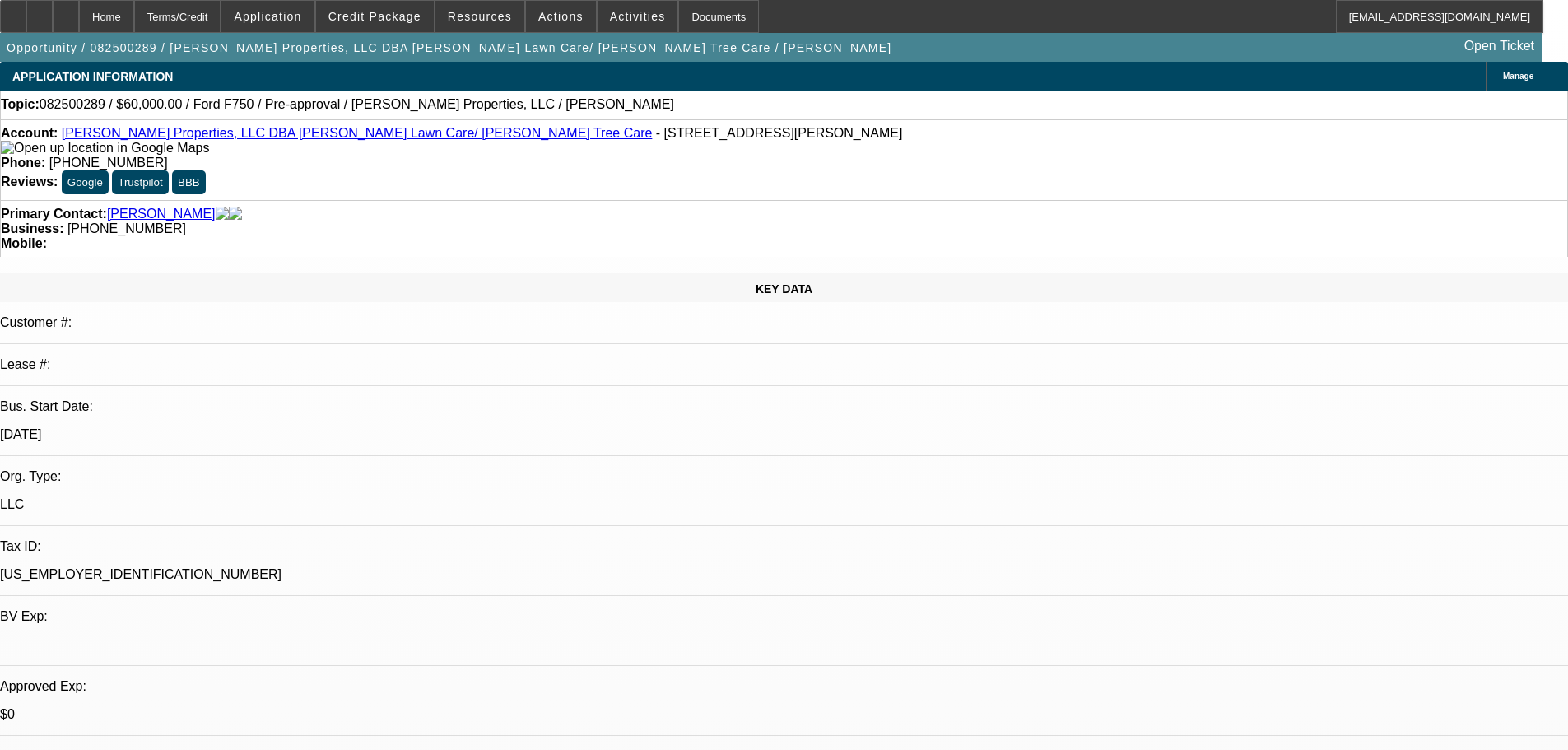
select select "0"
select select "6"
select select "0"
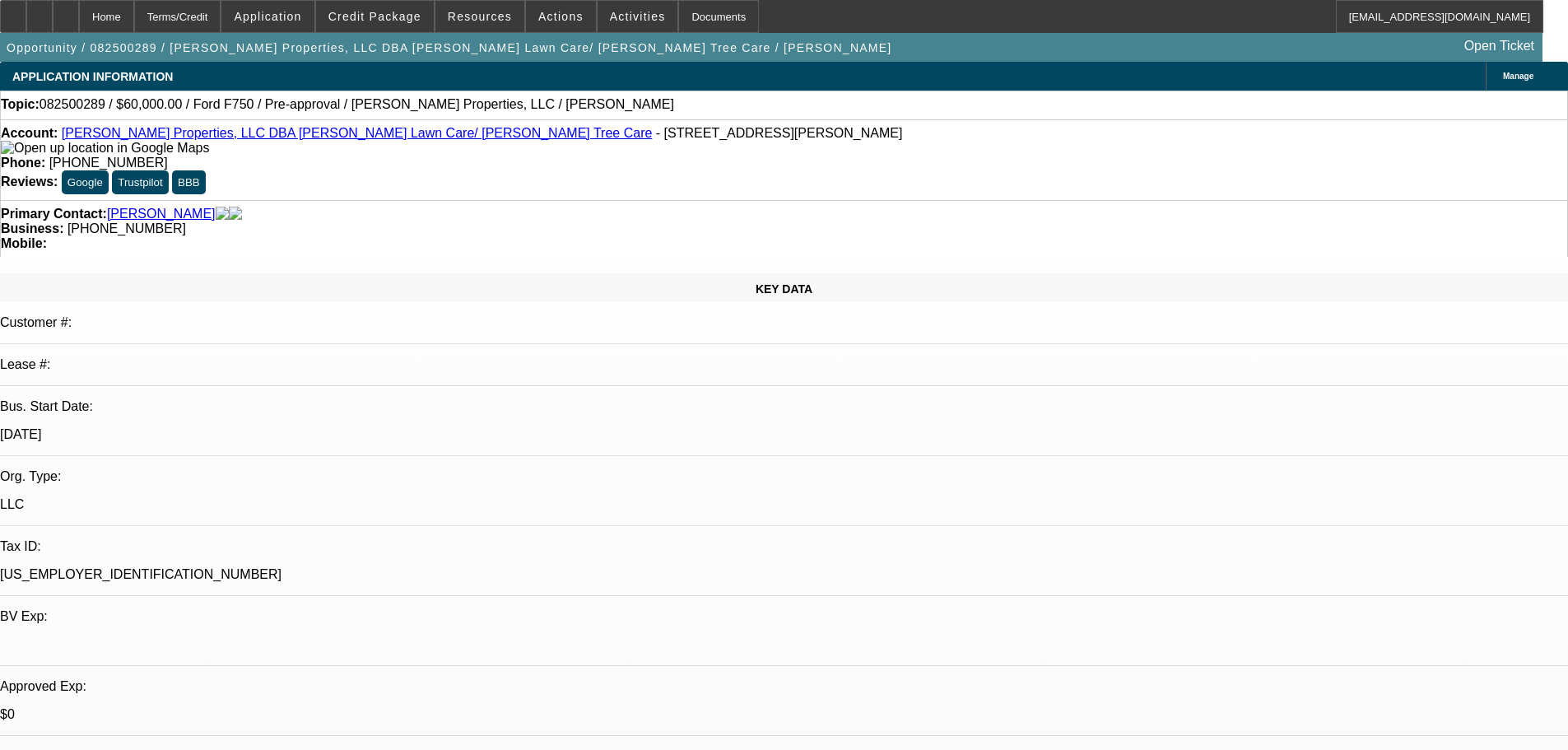
select select "0"
select select "6"
select select "0"
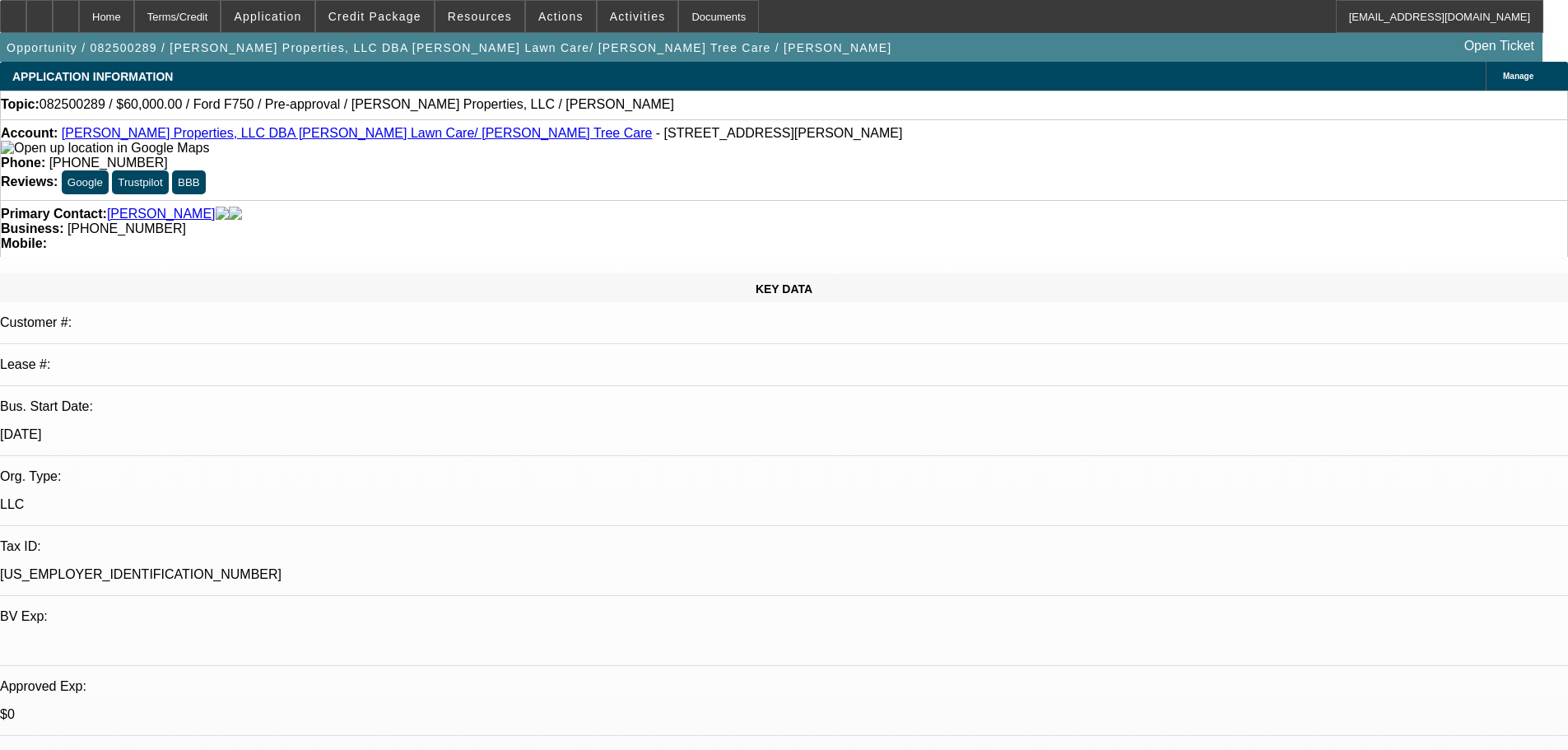
select select "0"
select select "6"
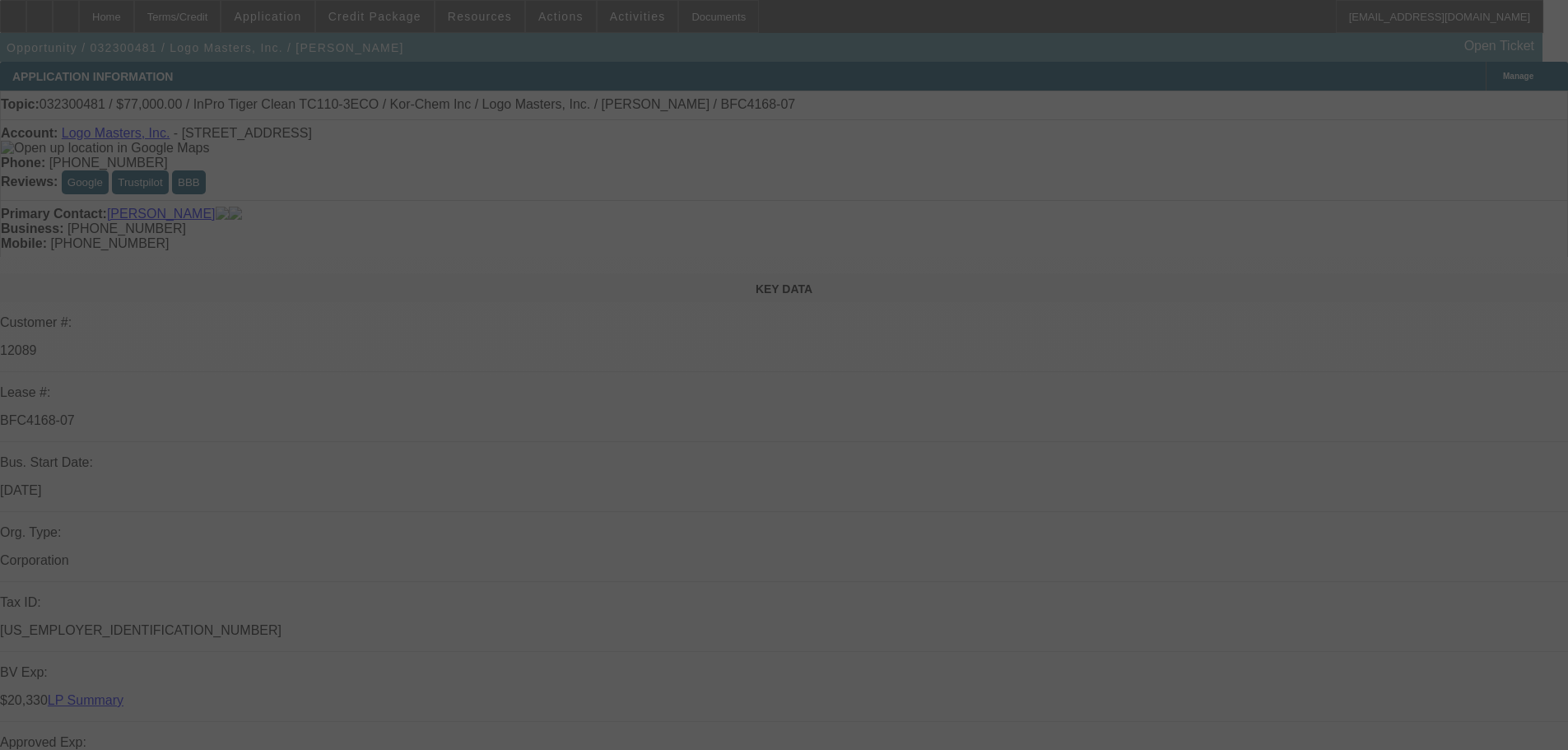
select select "0"
select select "0.1"
select select "4"
select select "0"
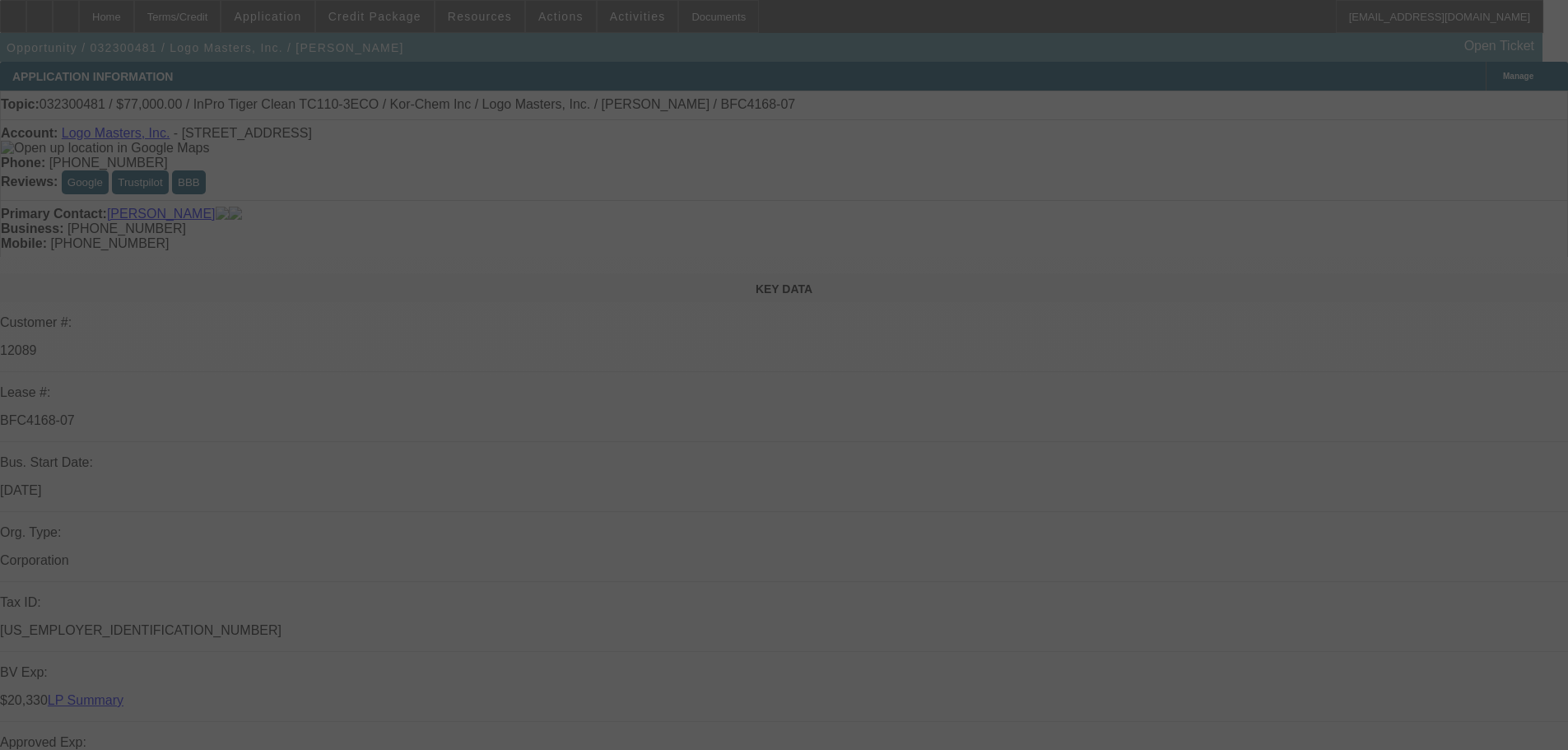
select select "0"
select select "0.1"
select select "4"
select select "0"
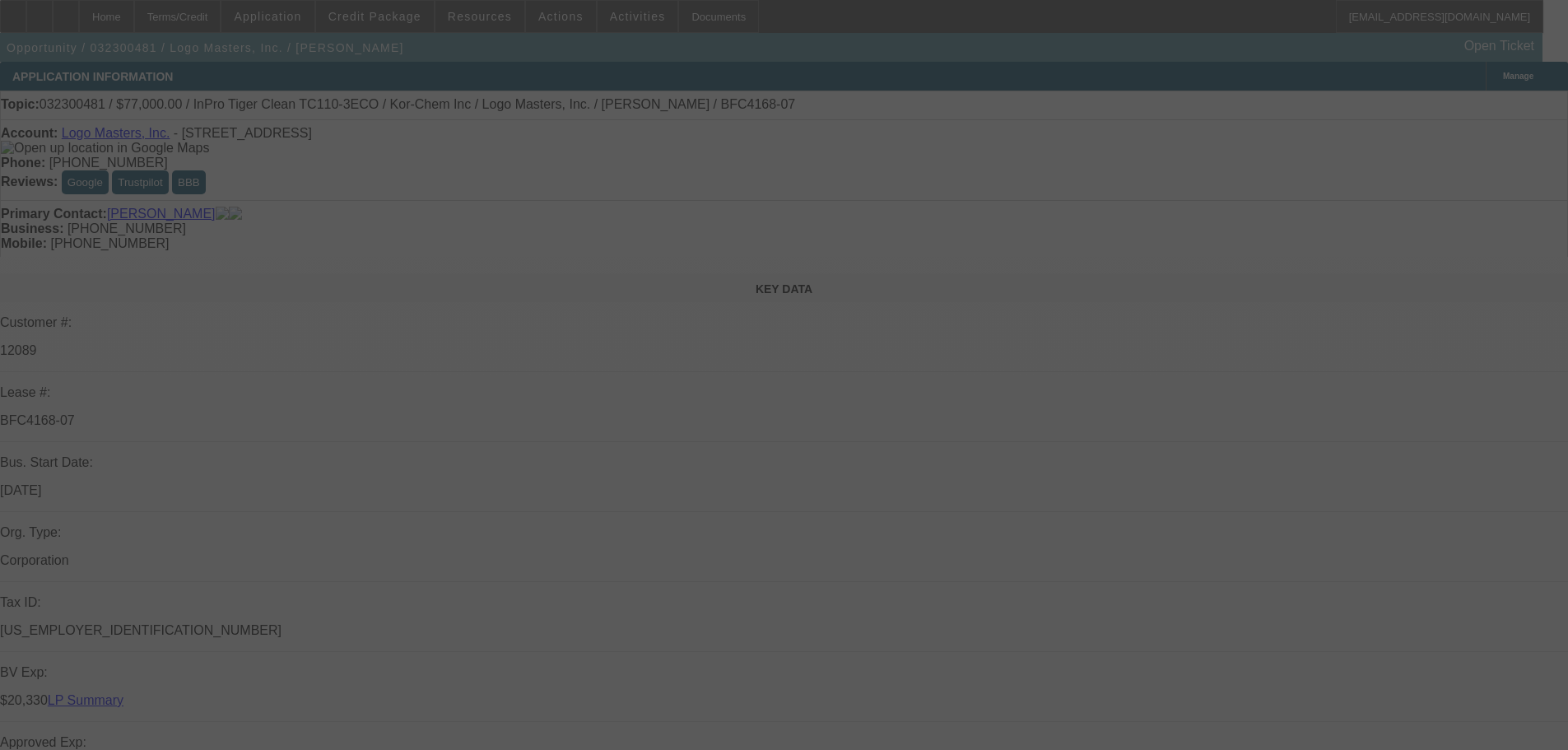
select select "0.1"
select select "4"
select select "0"
select select "0.1"
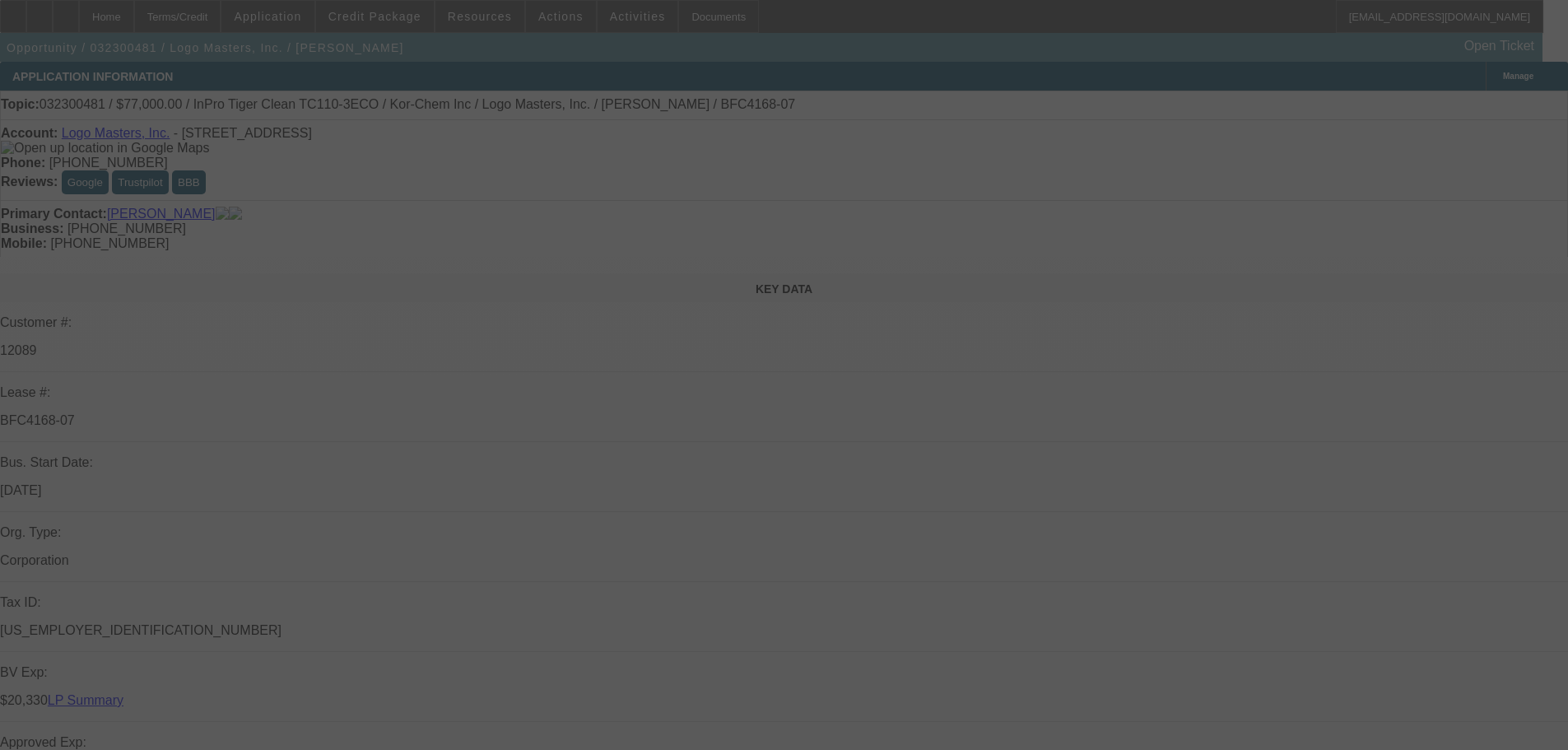
select select "4"
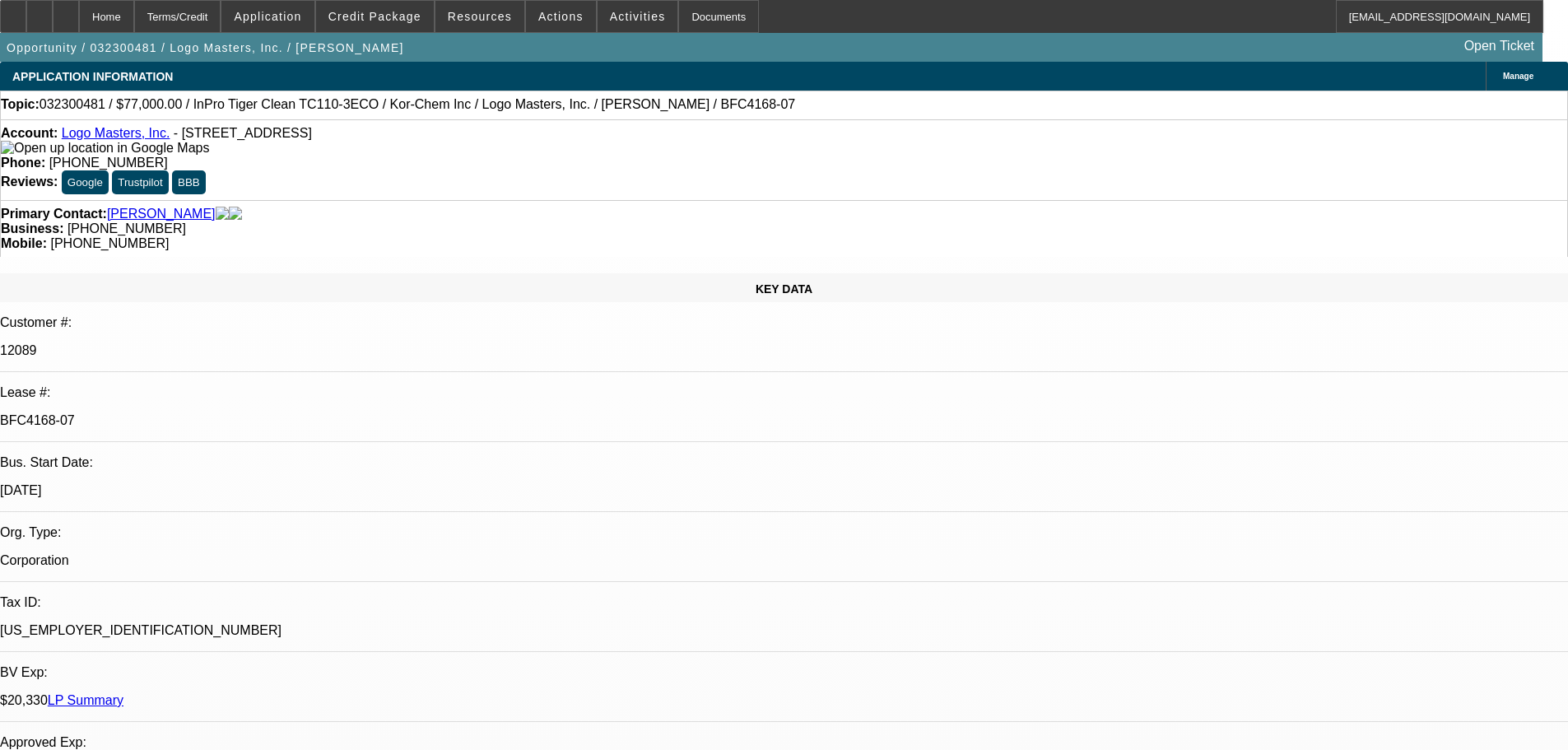
click at [123, 693] on link "LP Summary" at bounding box center [85, 700] width 75 height 14
select select "0"
select select "6"
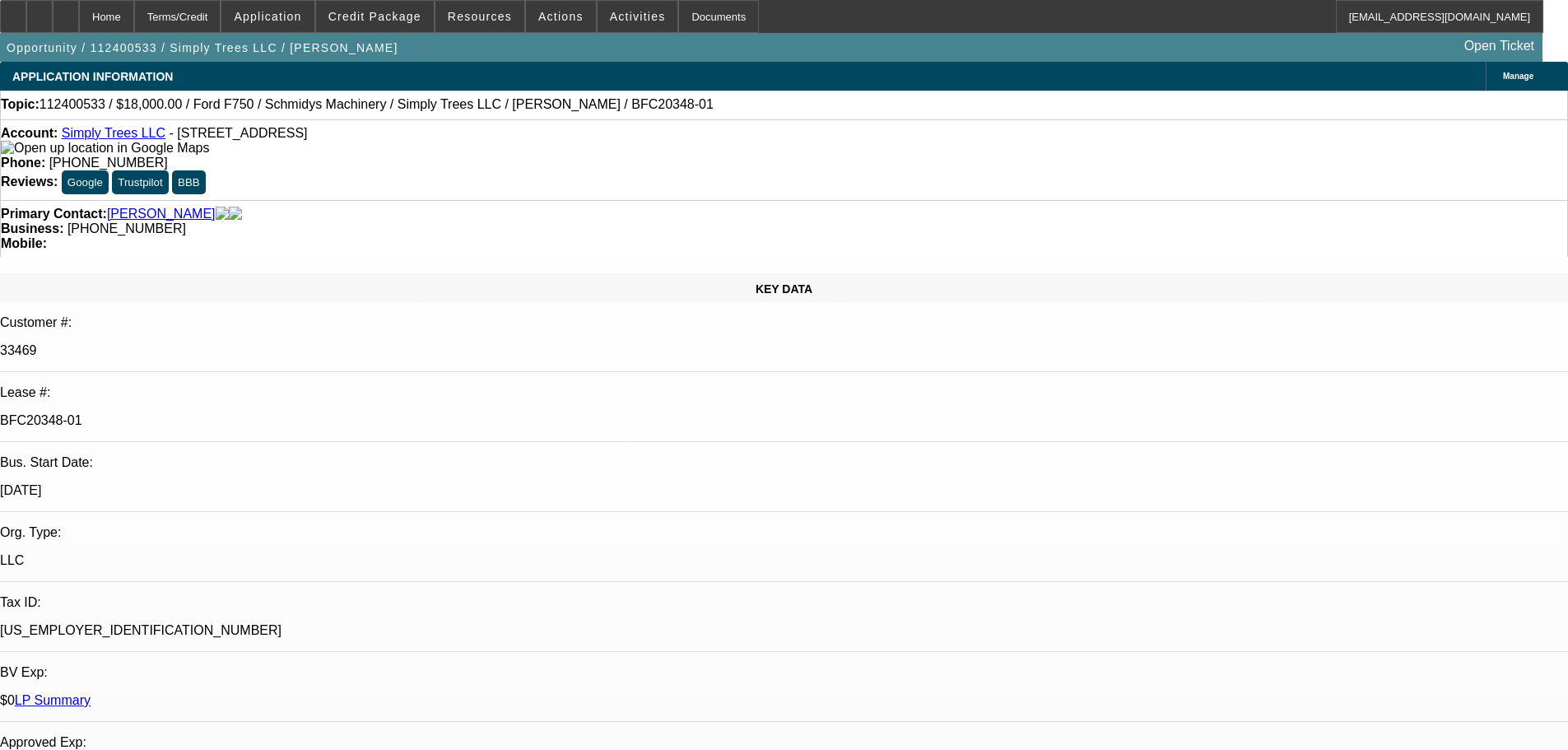
select select "0"
select select "6"
select select "0"
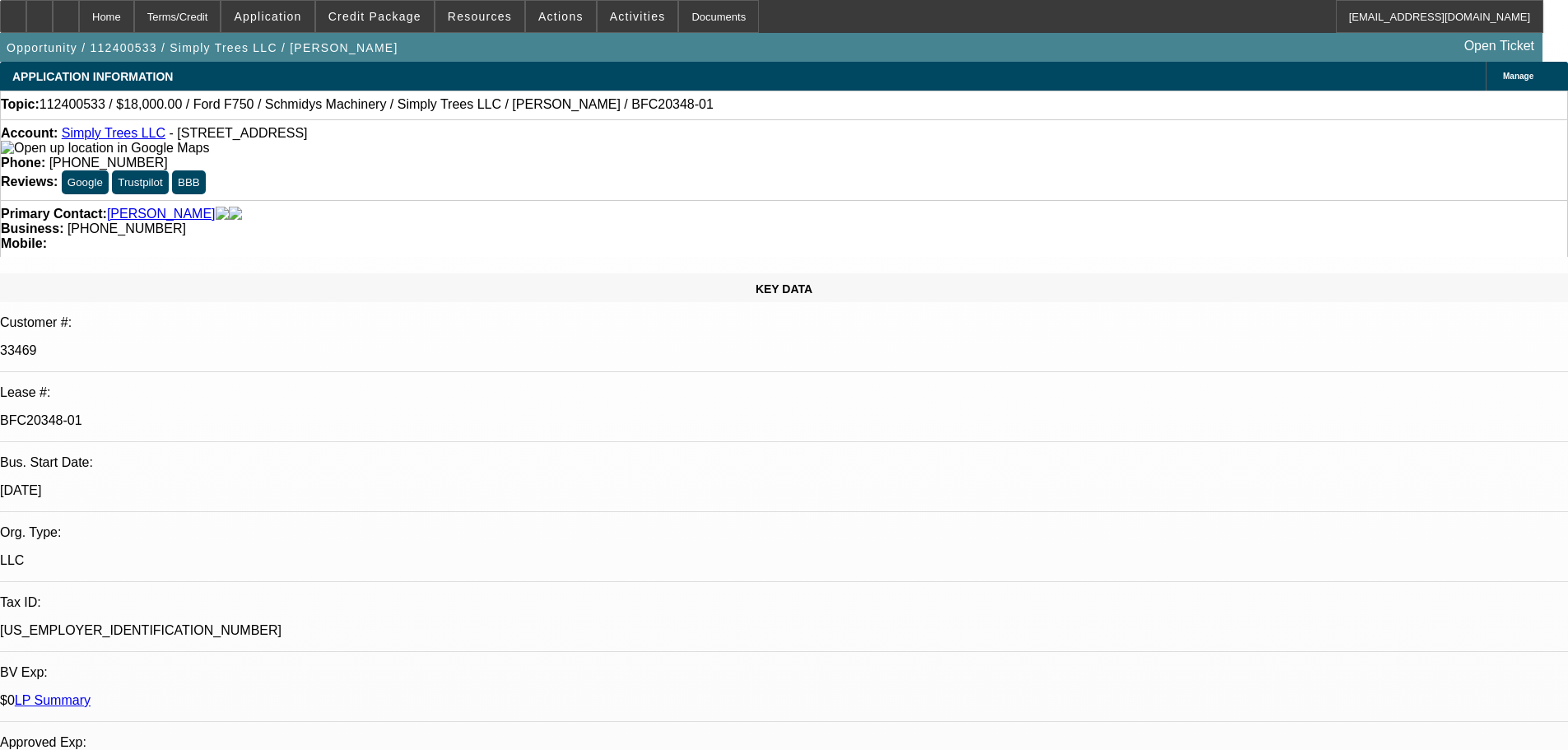
select select "2"
select select "0"
select select "6"
select select "0"
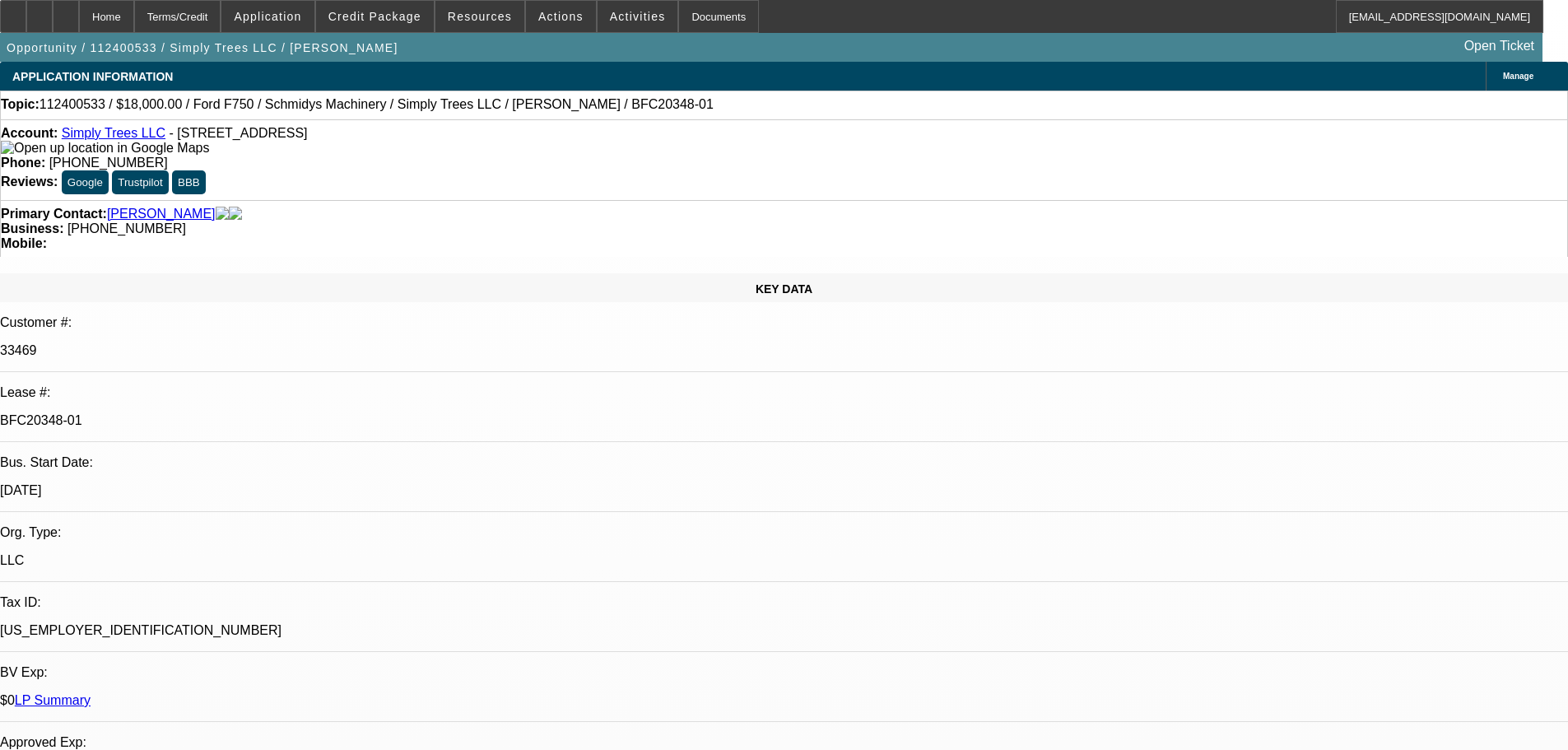
select select "2"
select select "0"
select select "6"
